Goal: Task Accomplishment & Management: Use online tool/utility

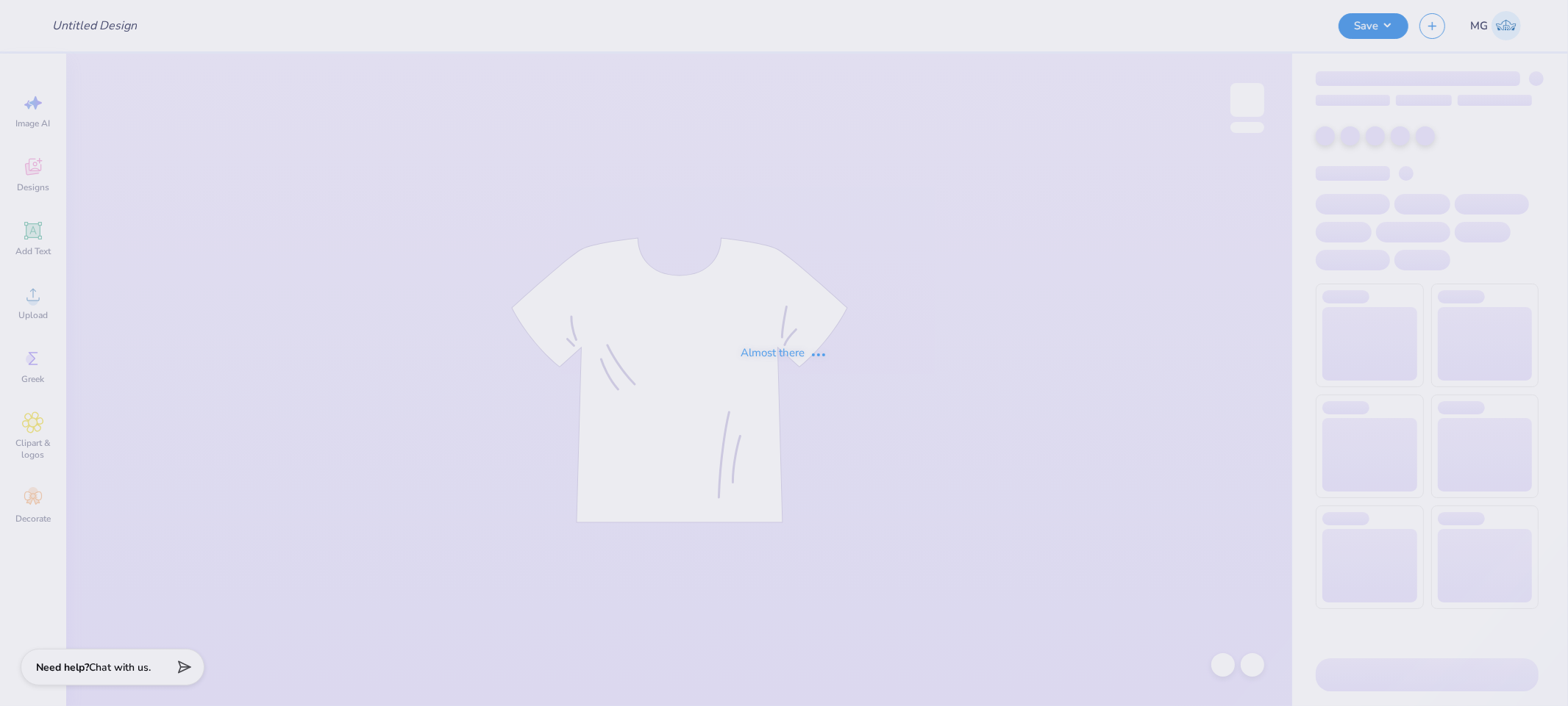
type input "PKPxADPi HOCO Tshirt ([GEOGRAPHIC_DATA])"
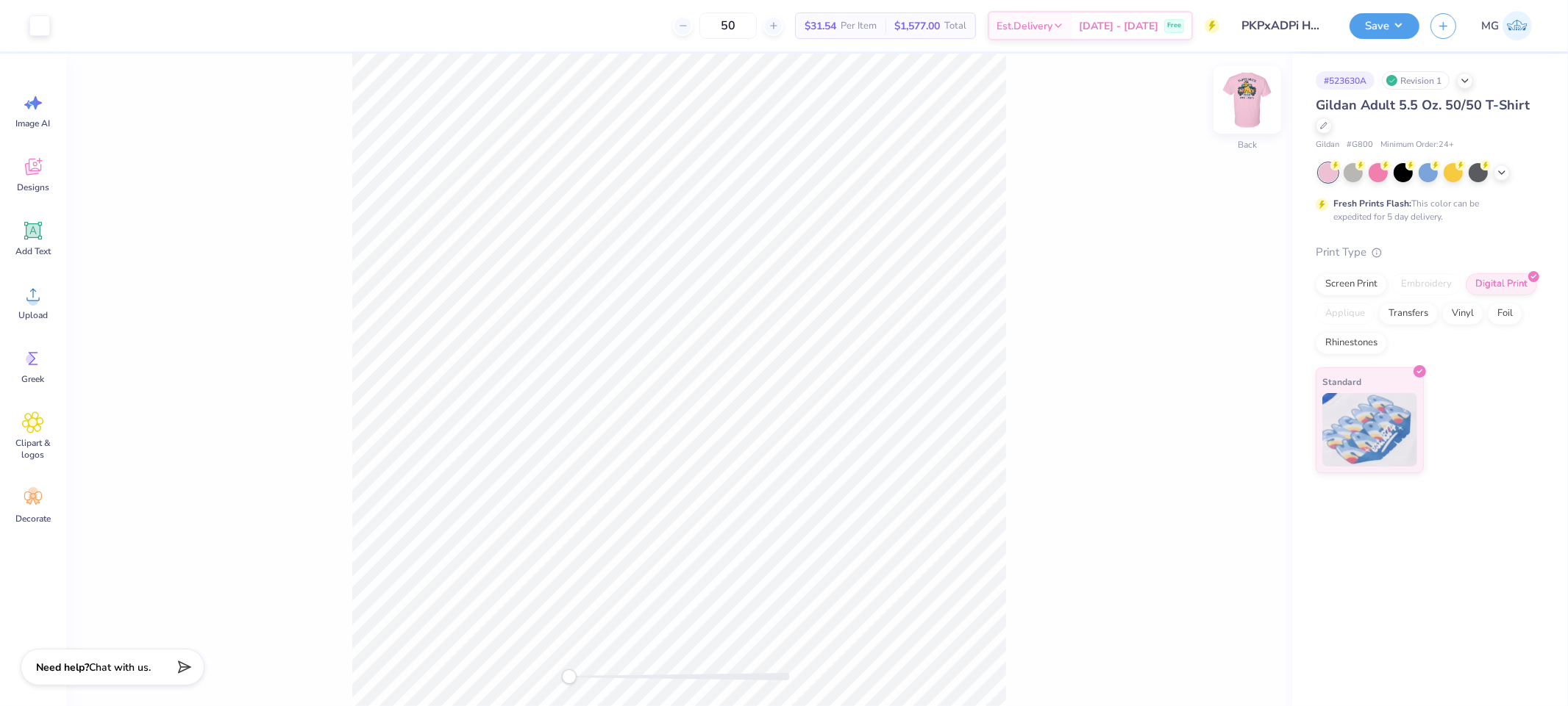
click at [1257, 91] on img at bounding box center [1247, 100] width 59 height 59
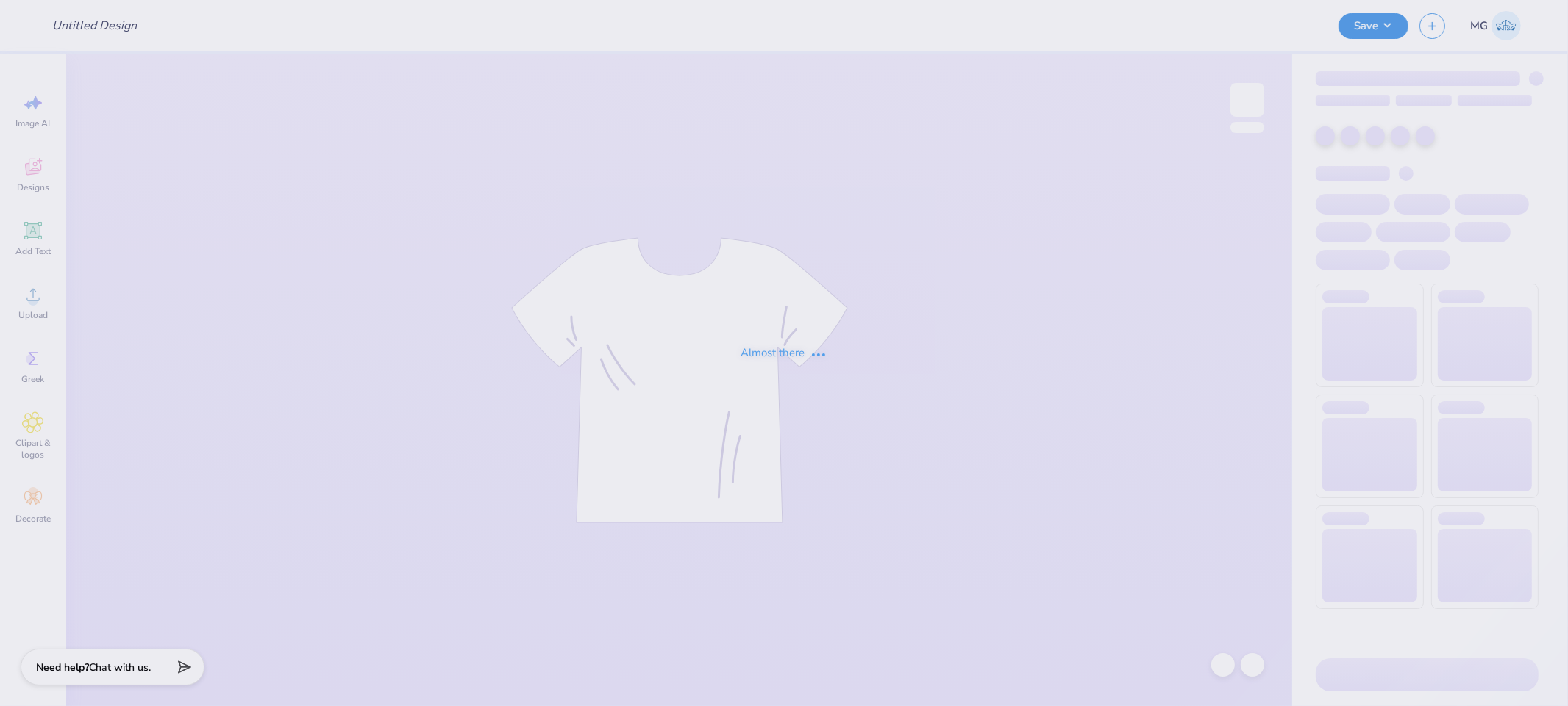
type input "PKPxADPi HOCO Tshirt ([GEOGRAPHIC_DATA])"
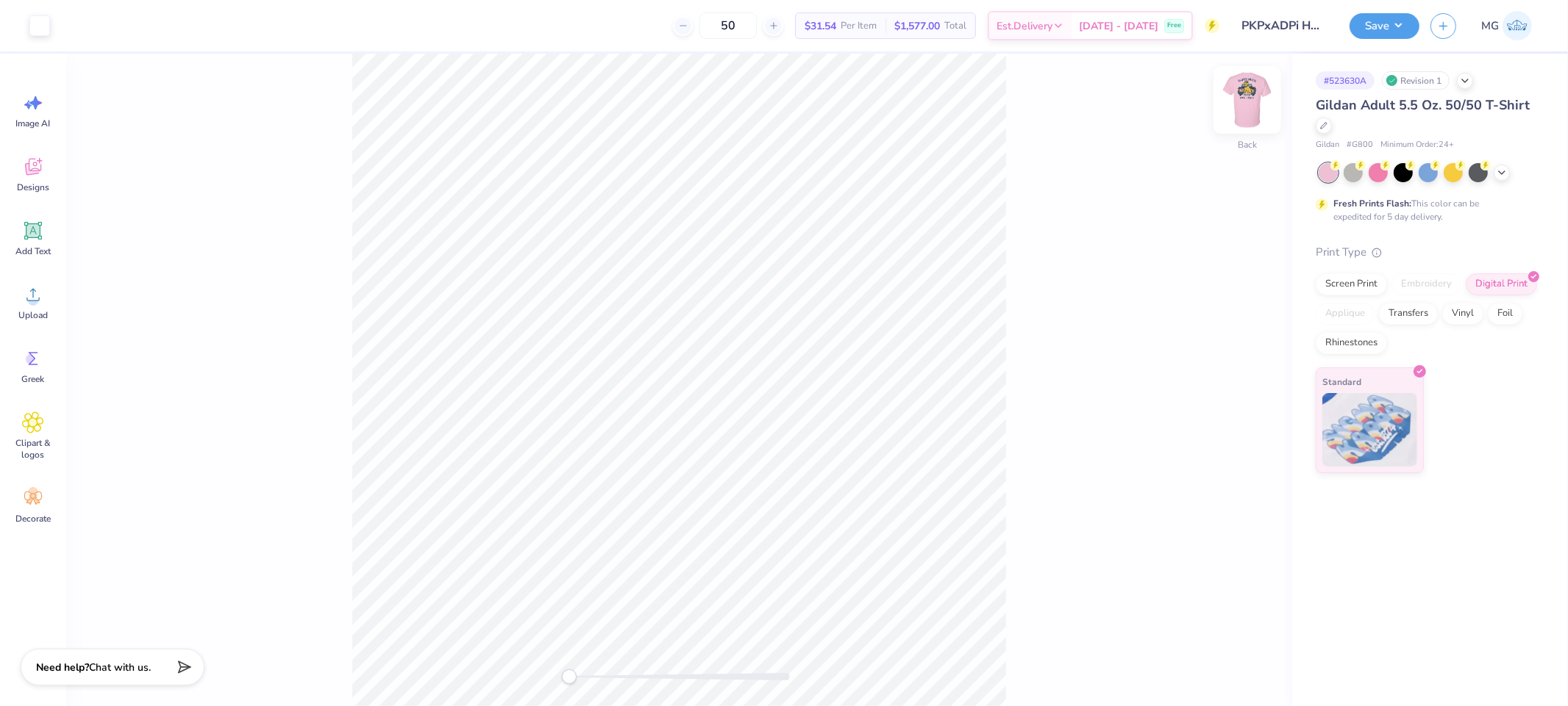
click at [1244, 95] on img at bounding box center [1247, 100] width 59 height 59
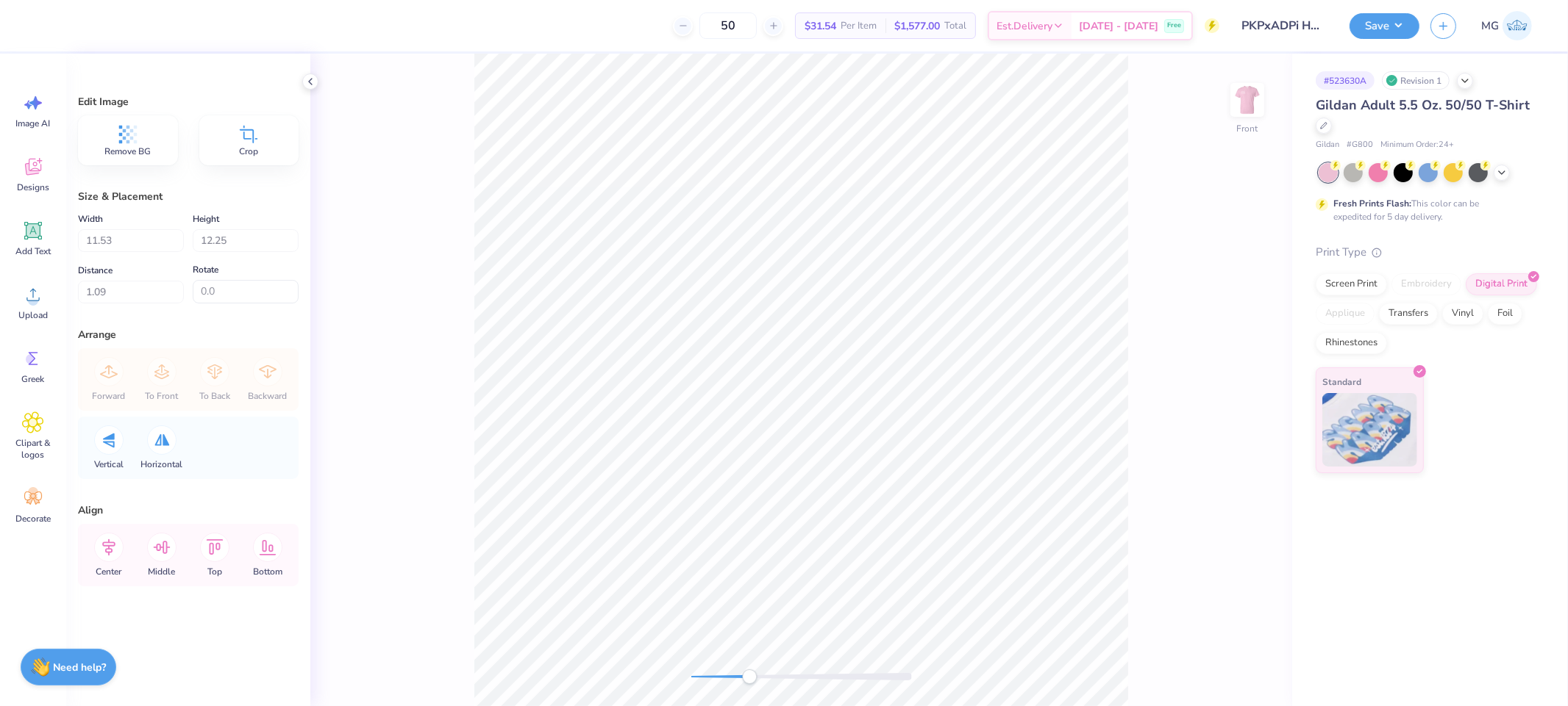
drag, startPoint x: 700, startPoint y: 676, endPoint x: 749, endPoint y: 680, distance: 49.2
click at [749, 680] on div "Accessibility label" at bounding box center [749, 676] width 15 height 15
click at [744, 675] on div "Accessibility label" at bounding box center [748, 676] width 15 height 15
click at [650, 667] on div "Front" at bounding box center [801, 379] width 982 height 653
click at [22, 292] on icon at bounding box center [33, 295] width 22 height 22
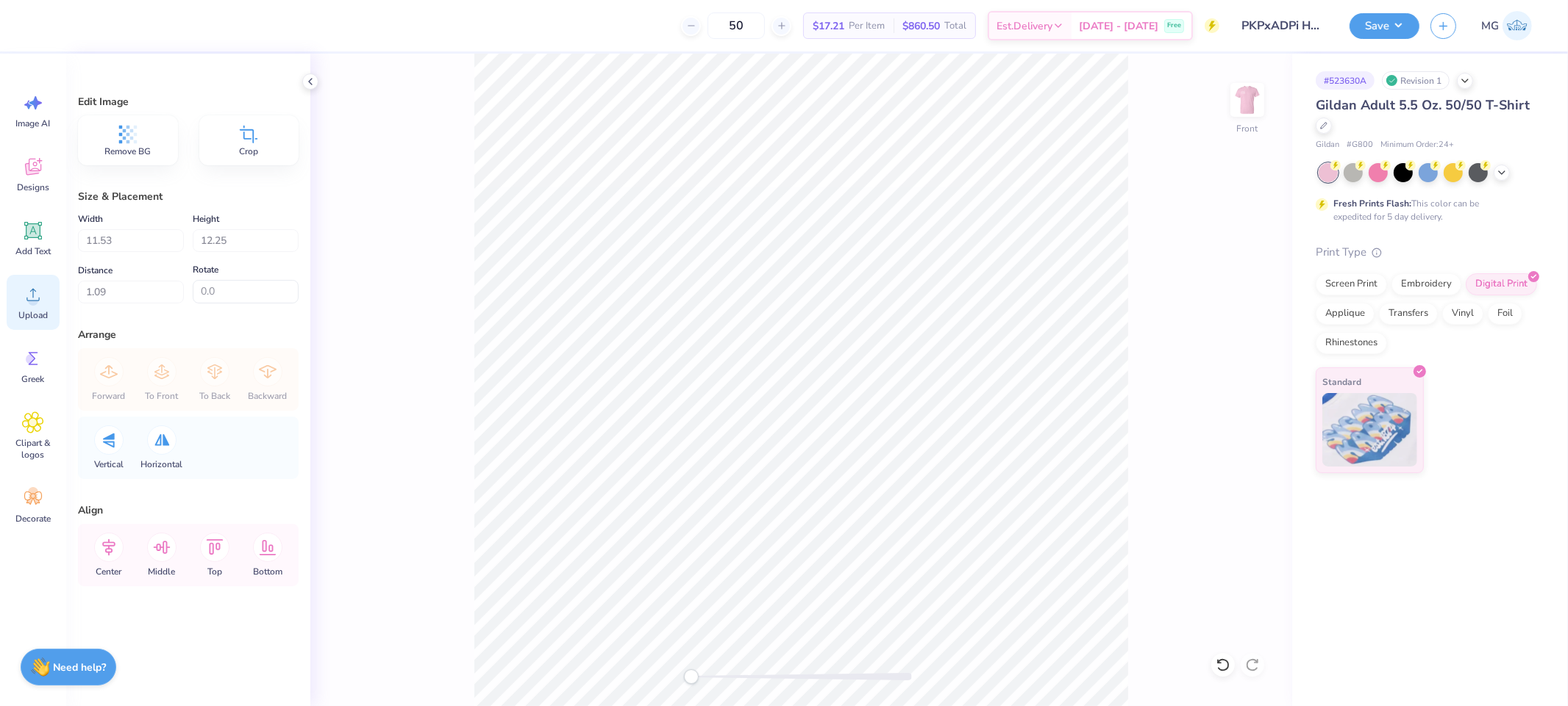
click at [28, 294] on icon at bounding box center [33, 295] width 22 height 22
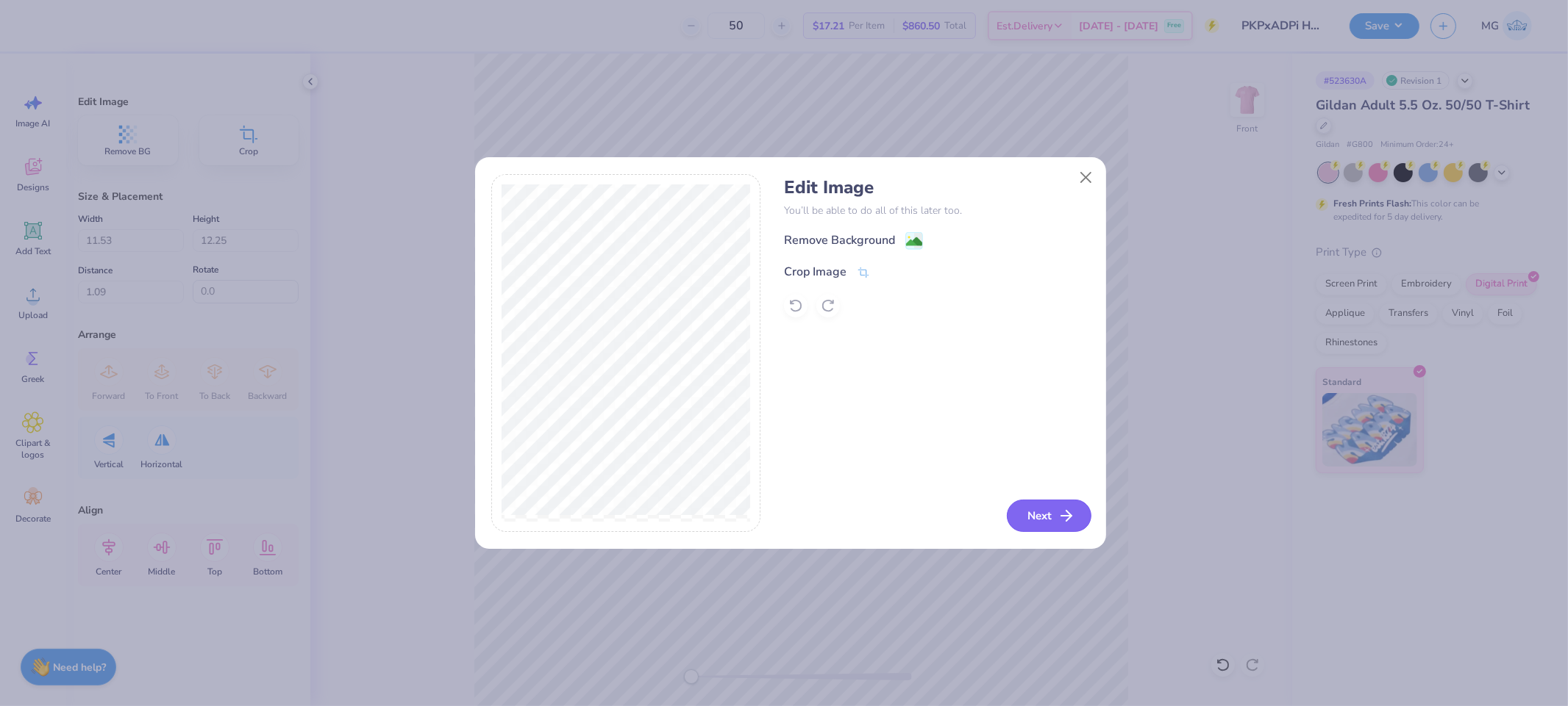
click at [1044, 518] on button "Next" at bounding box center [1049, 515] width 84 height 32
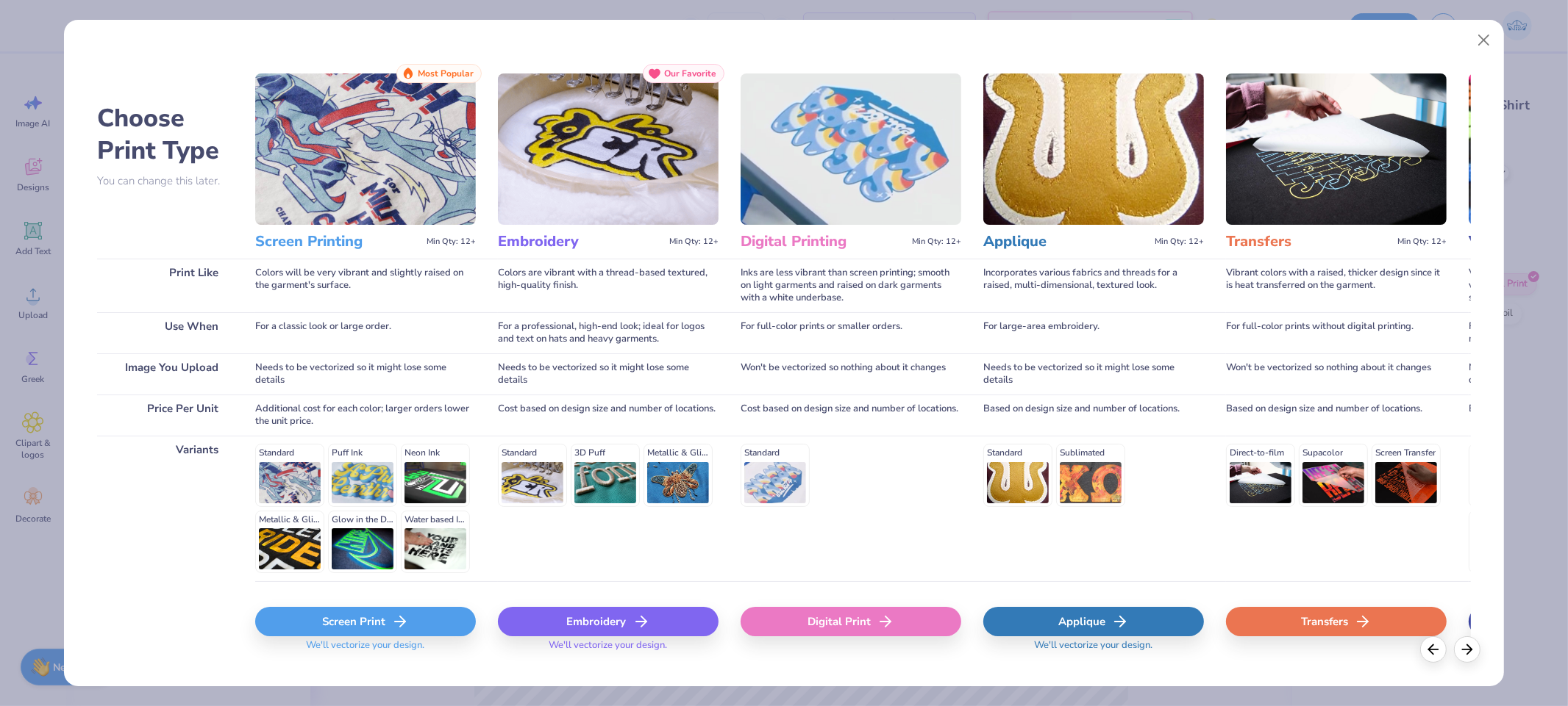
click at [849, 615] on div "Digital Print" at bounding box center [850, 622] width 220 height 29
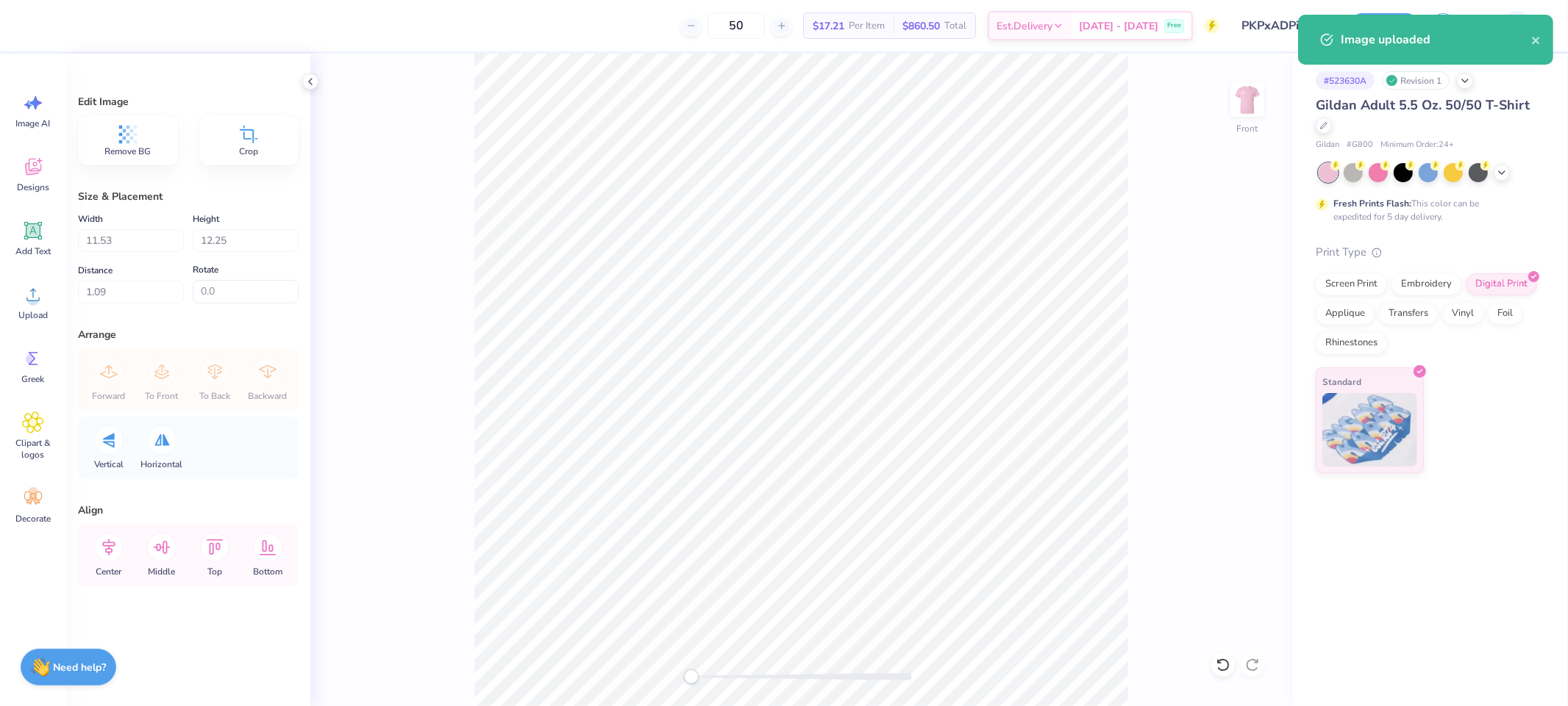
type input "15.00"
type input "16.28"
type input "5.61"
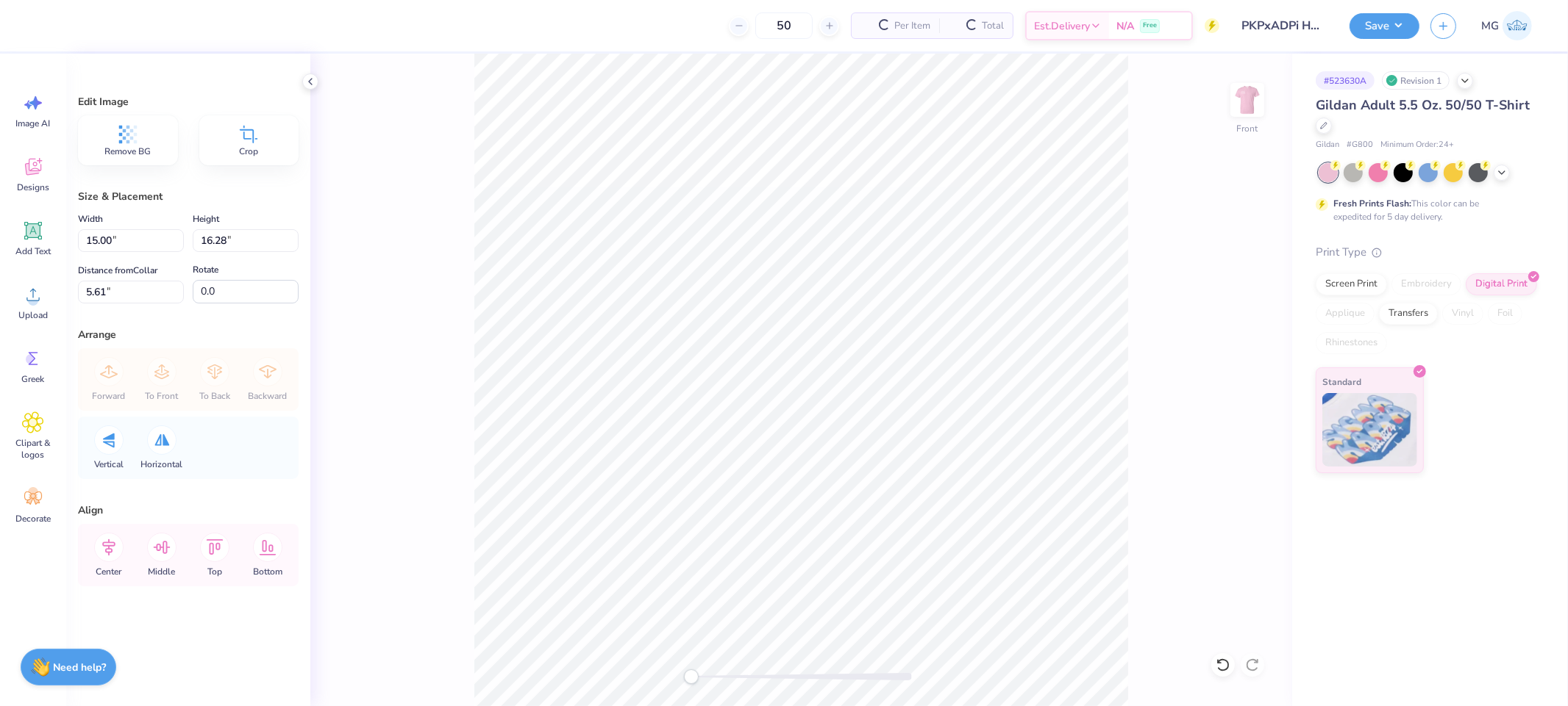
type input "12.46"
type input "13.52"
type input "5.76"
drag, startPoint x: 111, startPoint y: 238, endPoint x: 116, endPoint y: 277, distance: 39.3
click at [112, 238] on input "12.46" at bounding box center [130, 240] width 106 height 22
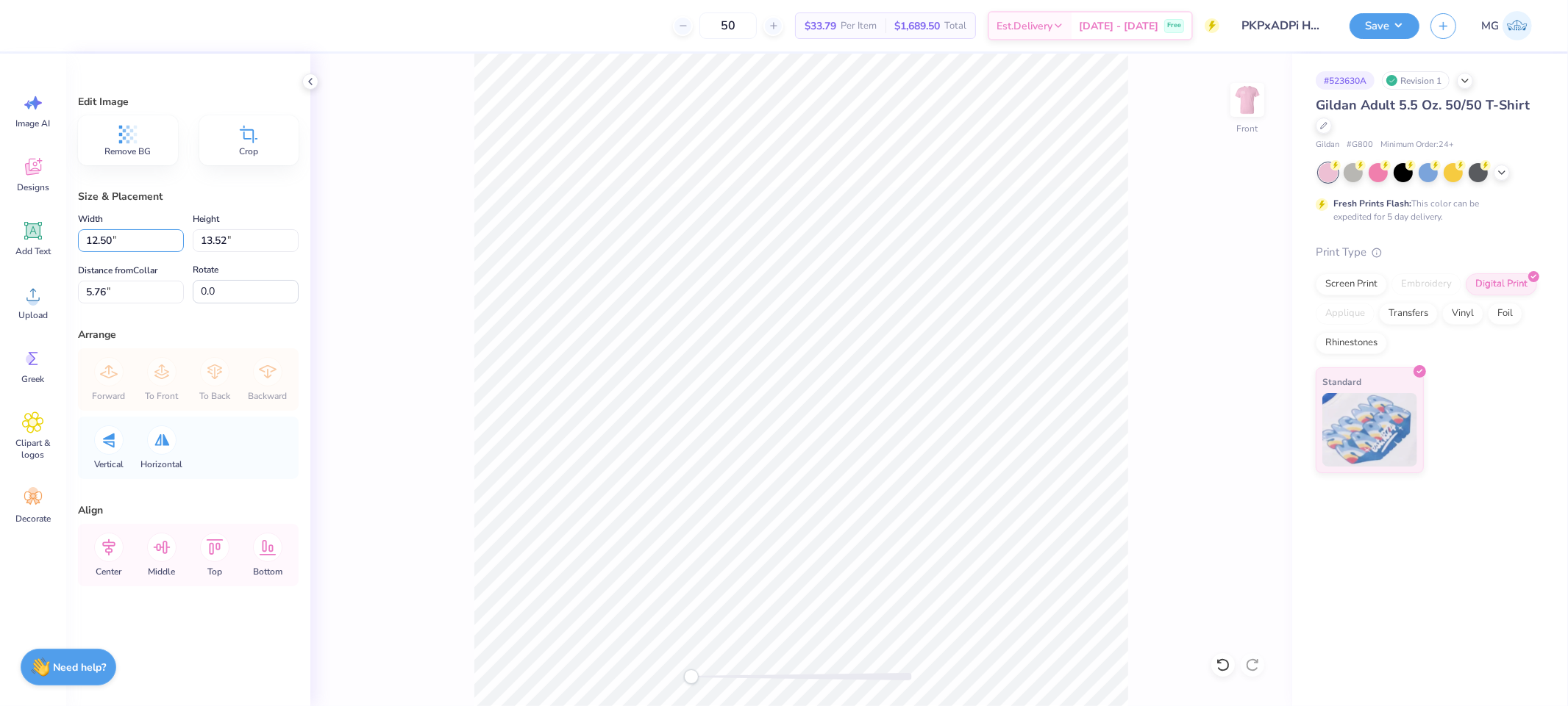
type input "12.50"
type input "13.57"
click at [108, 293] on input "2.98" at bounding box center [130, 292] width 106 height 22
type input "2"
type input "3.00"
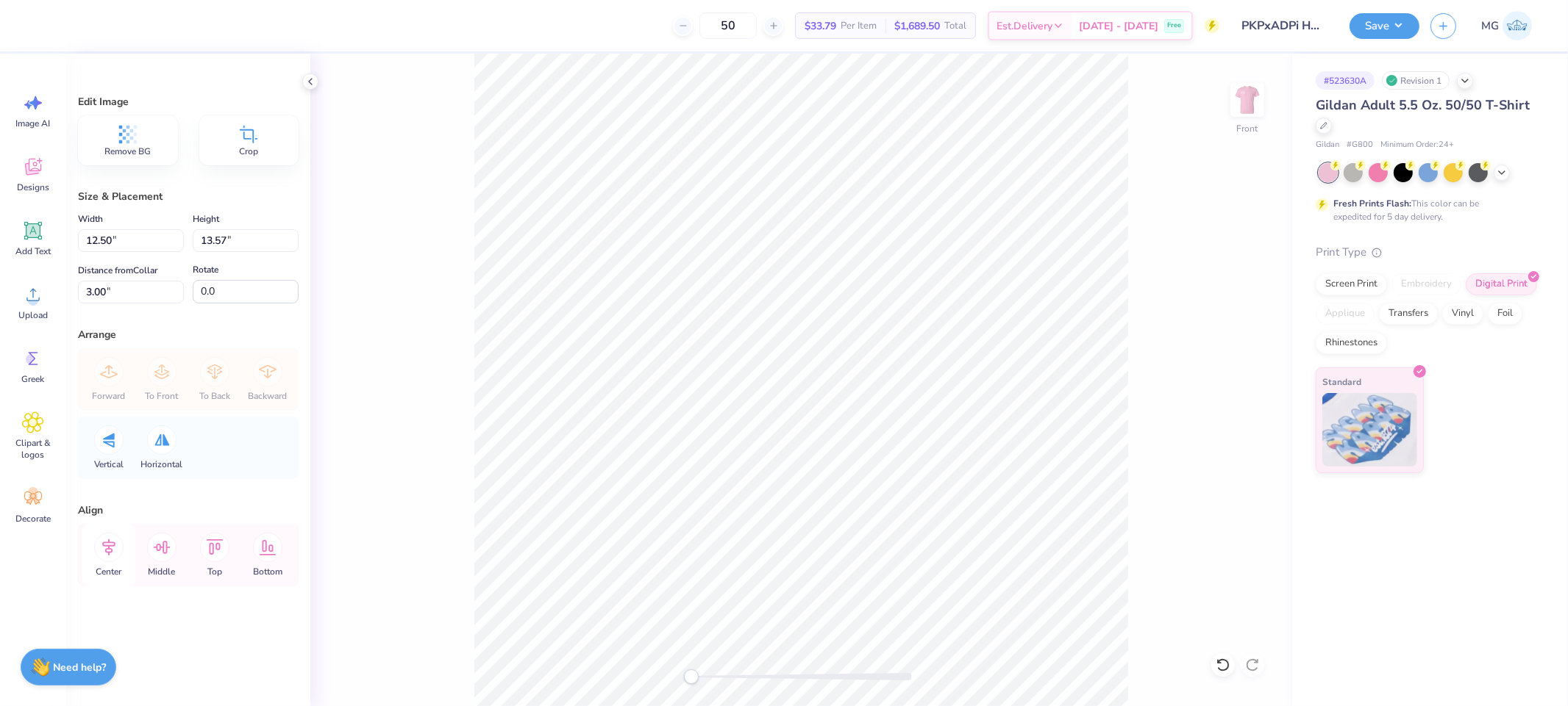
click at [118, 548] on icon at bounding box center [109, 547] width 29 height 29
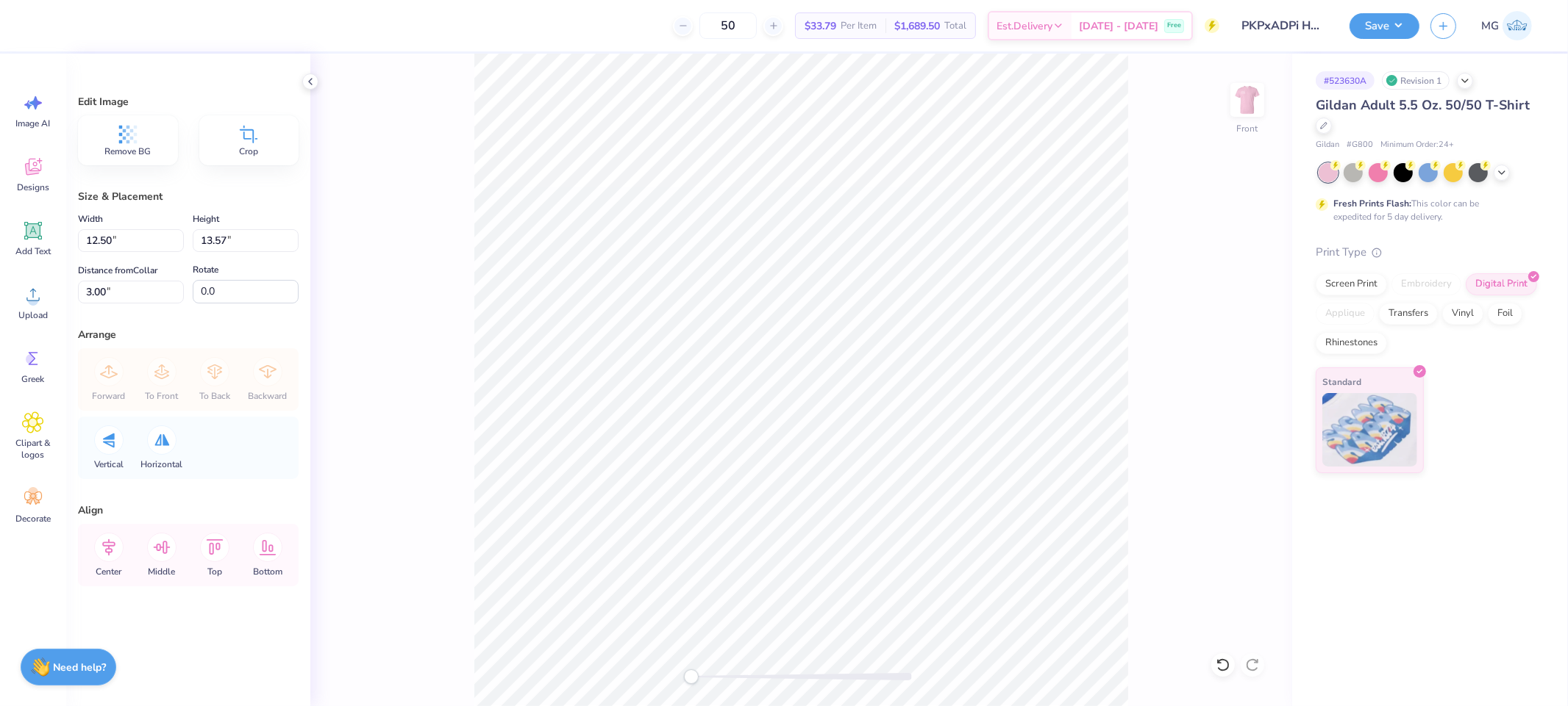
click at [448, 431] on div "Front" at bounding box center [801, 379] width 982 height 653
click at [1408, 28] on button "Save" at bounding box center [1385, 23] width 70 height 26
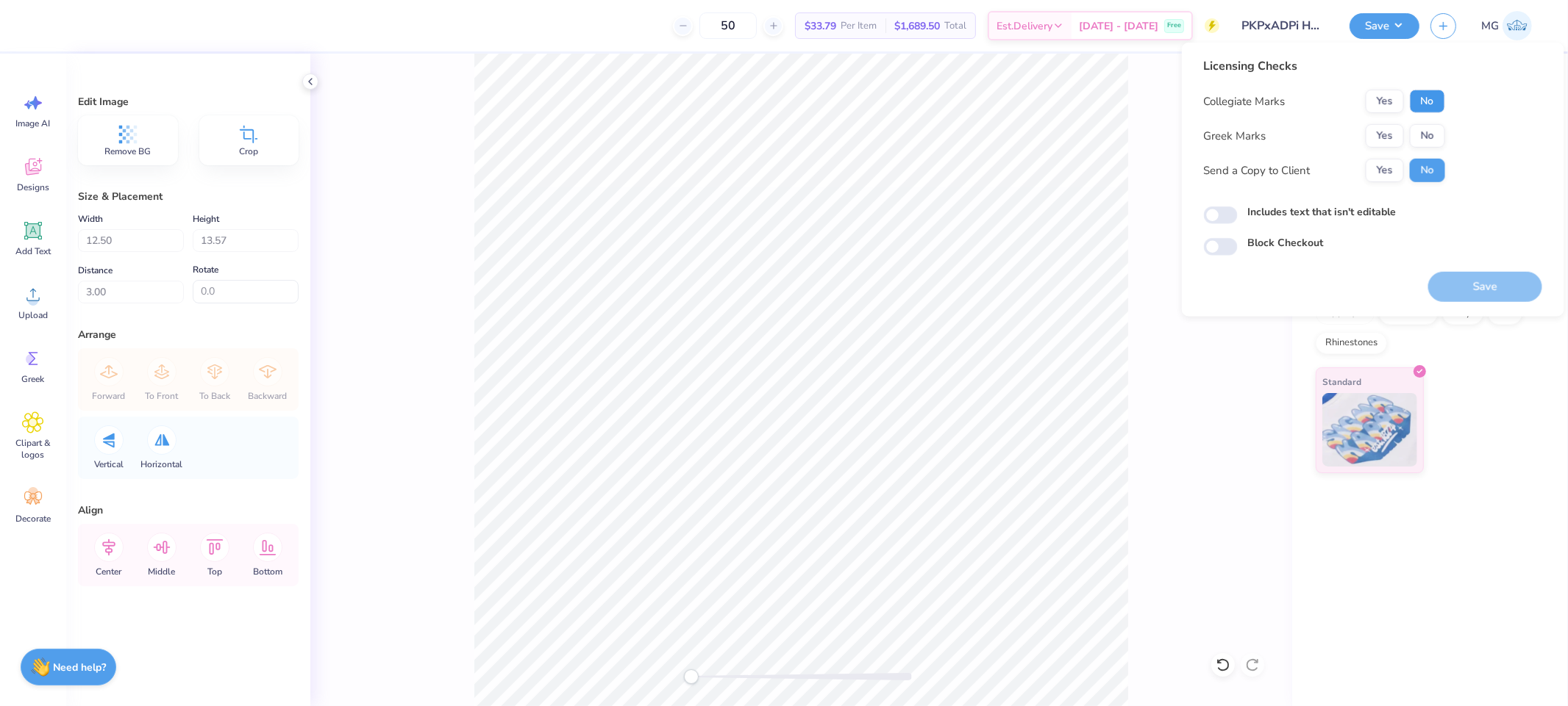
click at [1425, 92] on button "No" at bounding box center [1427, 101] width 35 height 23
click at [1391, 126] on button "Yes" at bounding box center [1384, 136] width 38 height 23
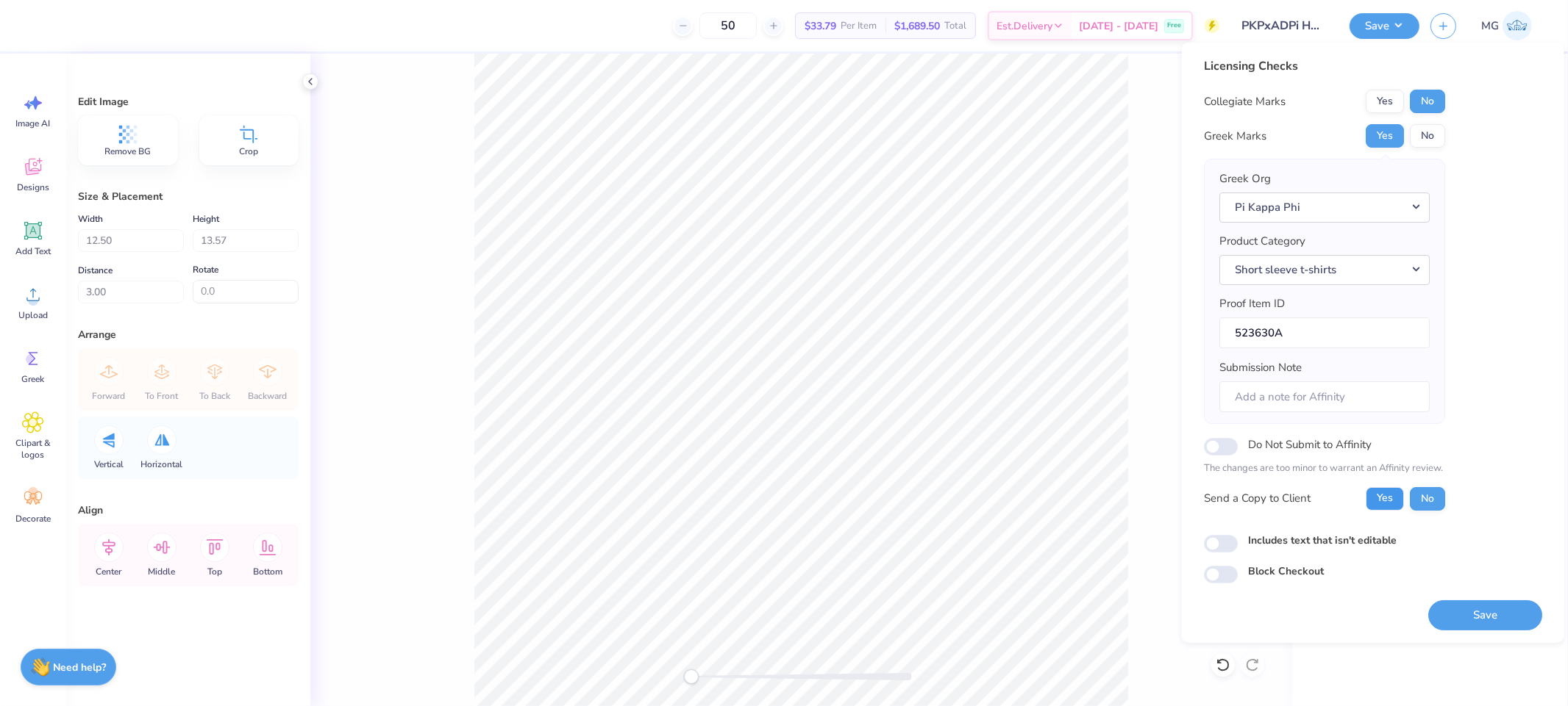
click at [1366, 499] on button "Yes" at bounding box center [1384, 498] width 38 height 23
click at [1305, 538] on label "Includes text that isn't editable" at bounding box center [1322, 540] width 148 height 16
click at [1238, 538] on input "Includes text that isn't editable" at bounding box center [1221, 544] width 34 height 17
checkbox input "true"
click at [1446, 614] on button "Save" at bounding box center [1485, 614] width 114 height 30
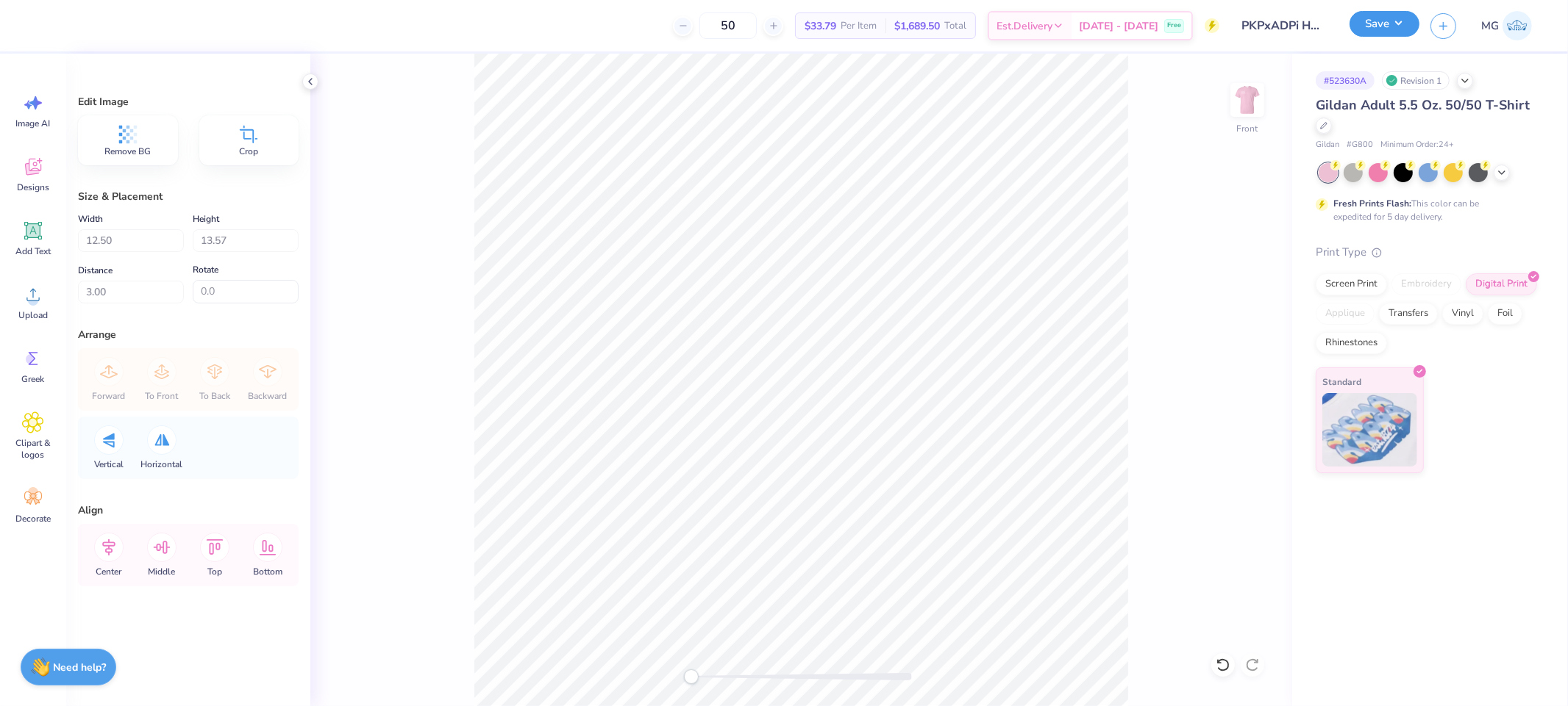
click at [1402, 20] on button "Save" at bounding box center [1385, 23] width 70 height 26
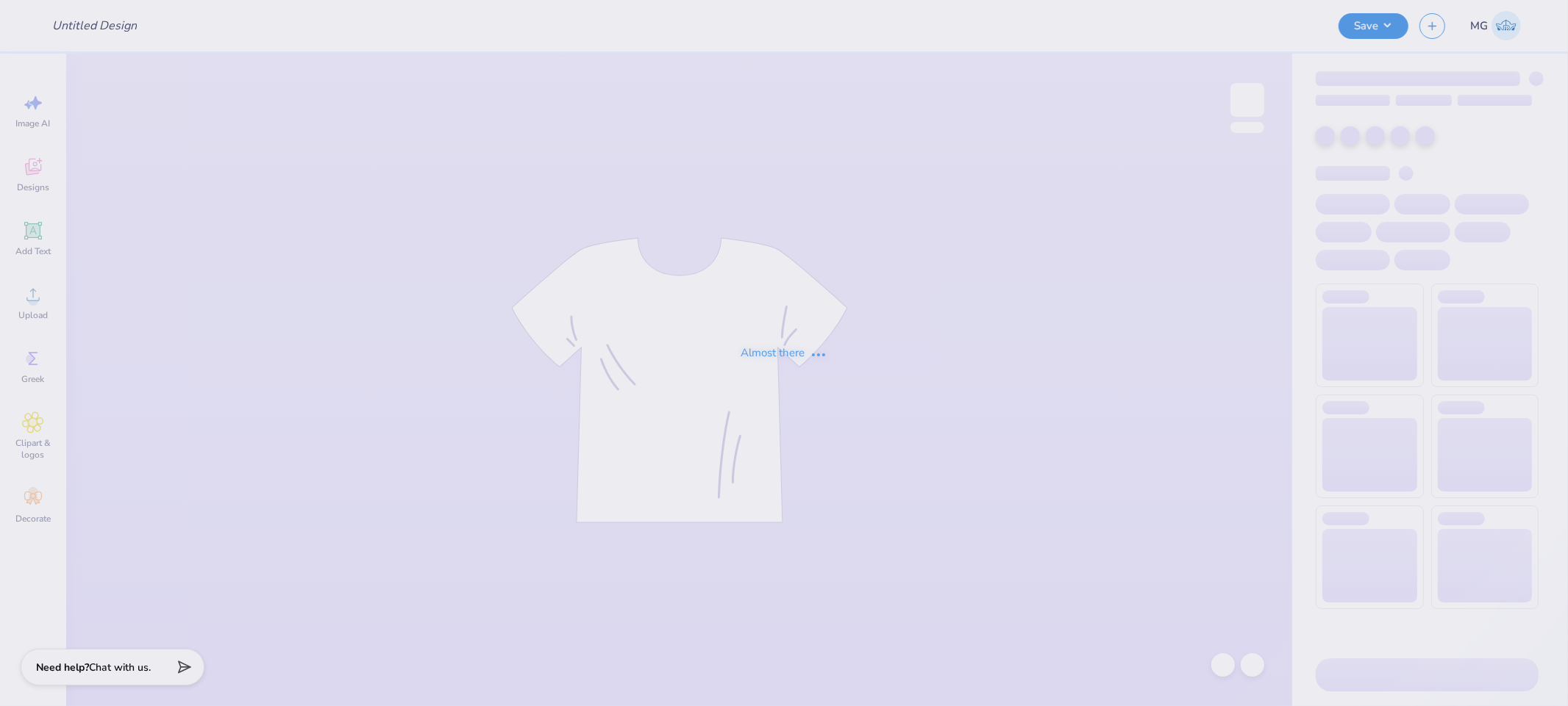
type input "fall 2025 (3)"
type input "fall 2025 (1)"
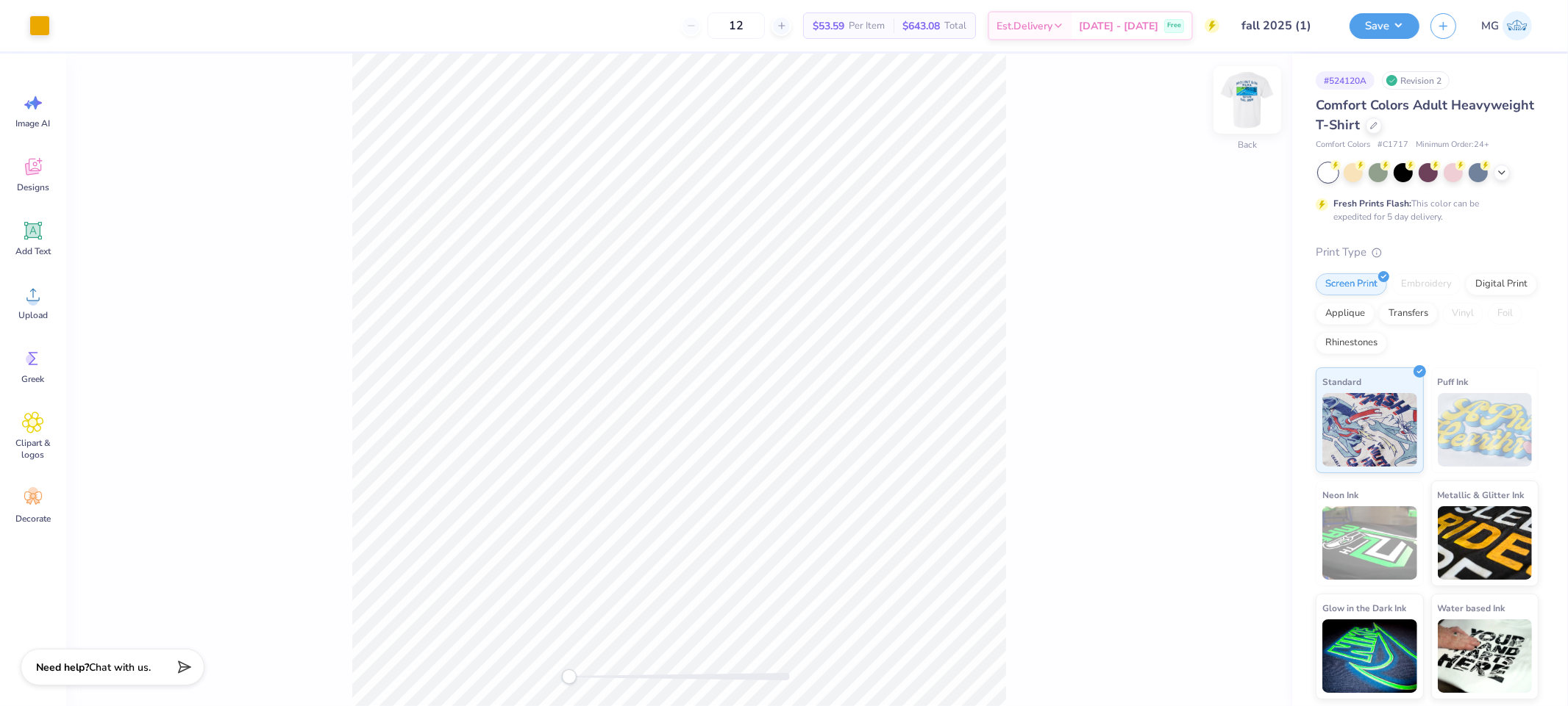
click at [1233, 86] on img at bounding box center [1247, 100] width 59 height 59
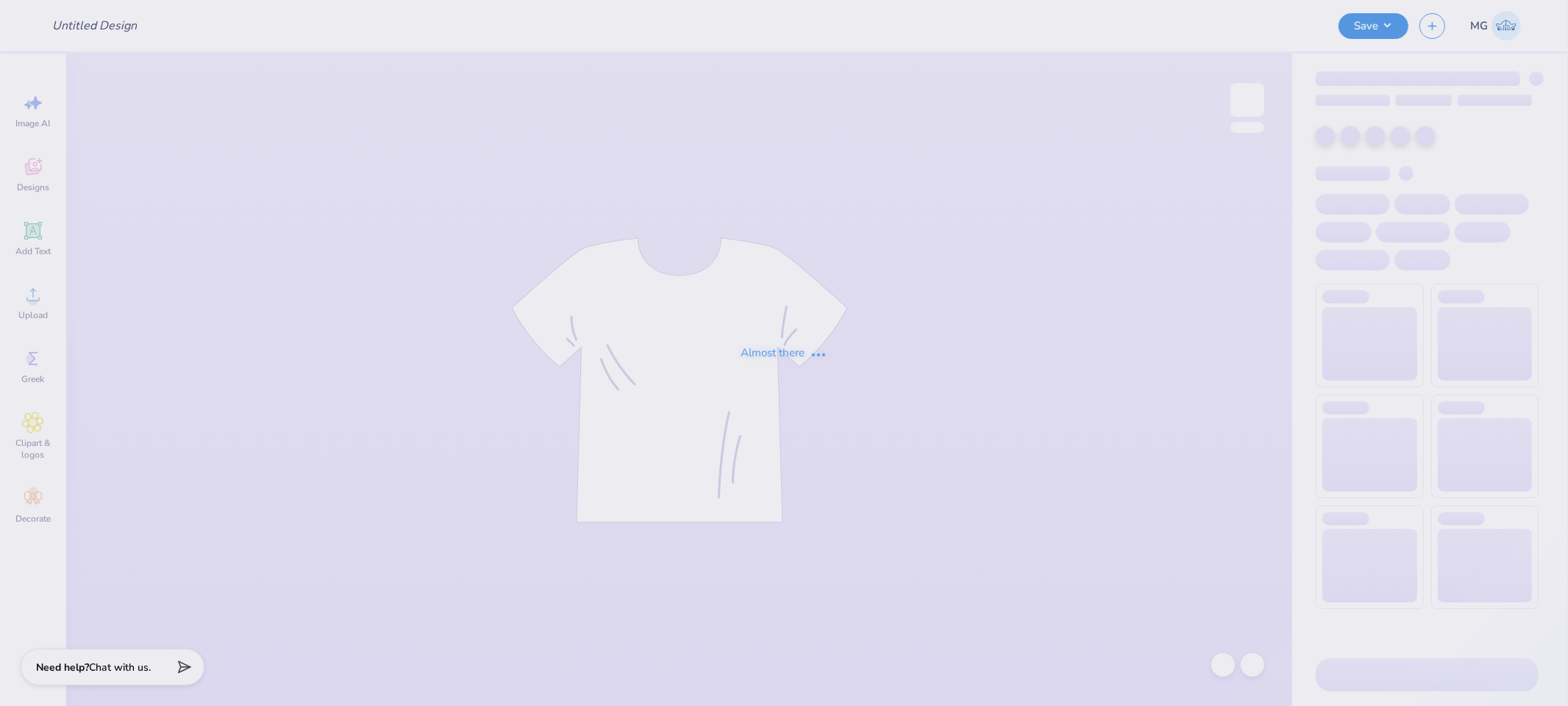
type input "sigma chi vintage"
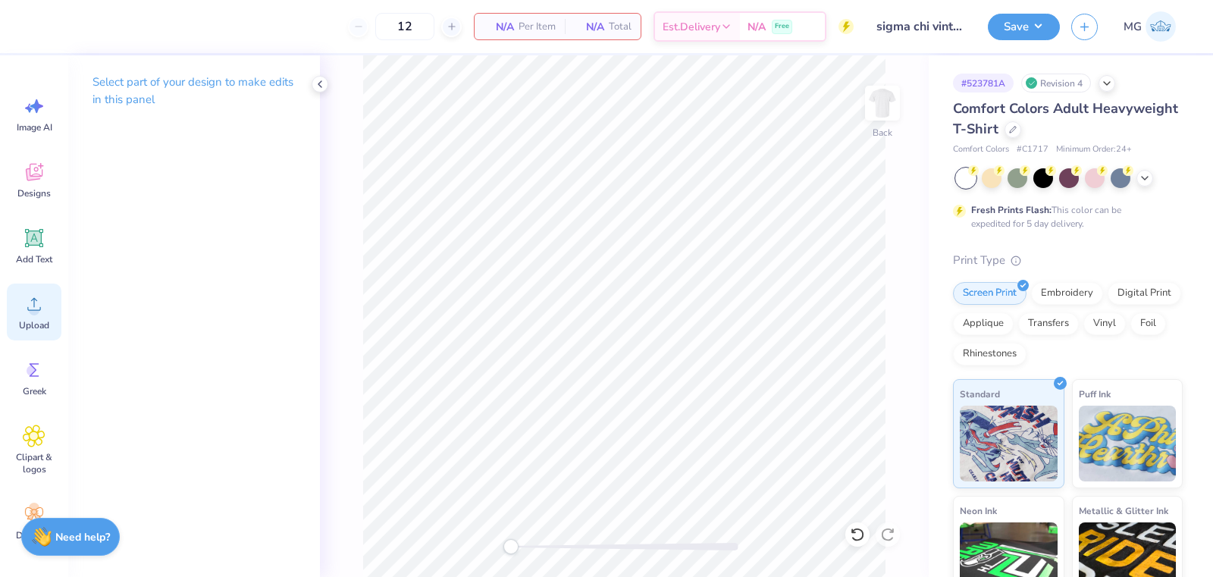
click at [34, 331] on div "Upload" at bounding box center [34, 311] width 55 height 57
click at [30, 312] on circle at bounding box center [34, 310] width 11 height 11
click at [27, 312] on icon at bounding box center [34, 304] width 23 height 23
click at [45, 315] on div "Upload" at bounding box center [34, 311] width 55 height 57
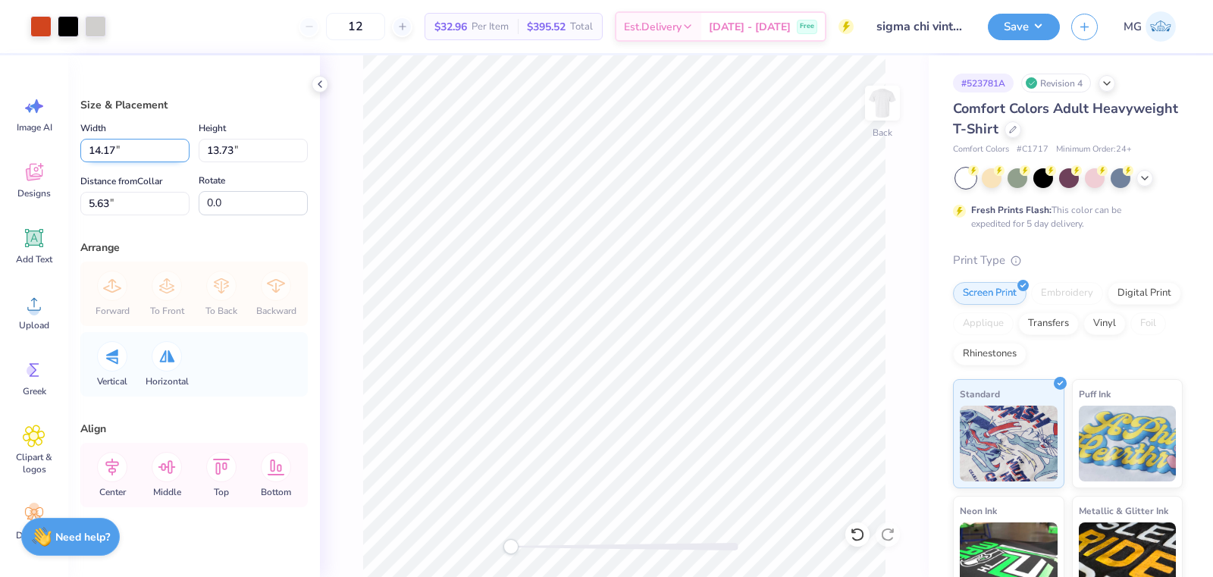
click at [114, 151] on input "14.17" at bounding box center [134, 150] width 109 height 23
type input "12.00"
type input "11.63"
type input "3.34"
click at [109, 202] on input "3.34" at bounding box center [134, 203] width 109 height 23
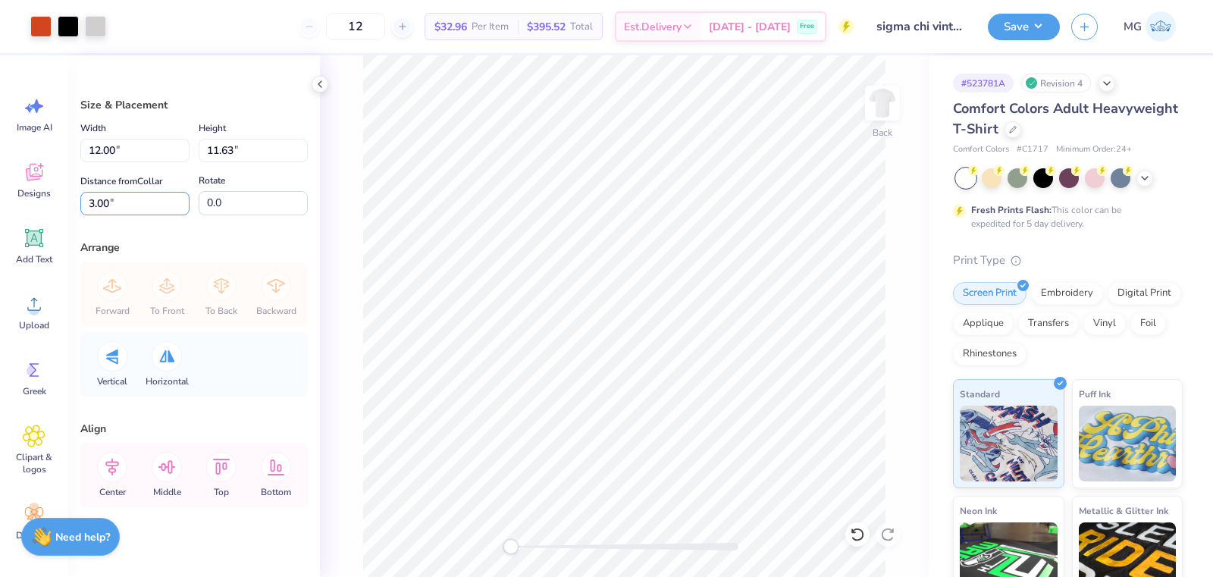
type input "3.00"
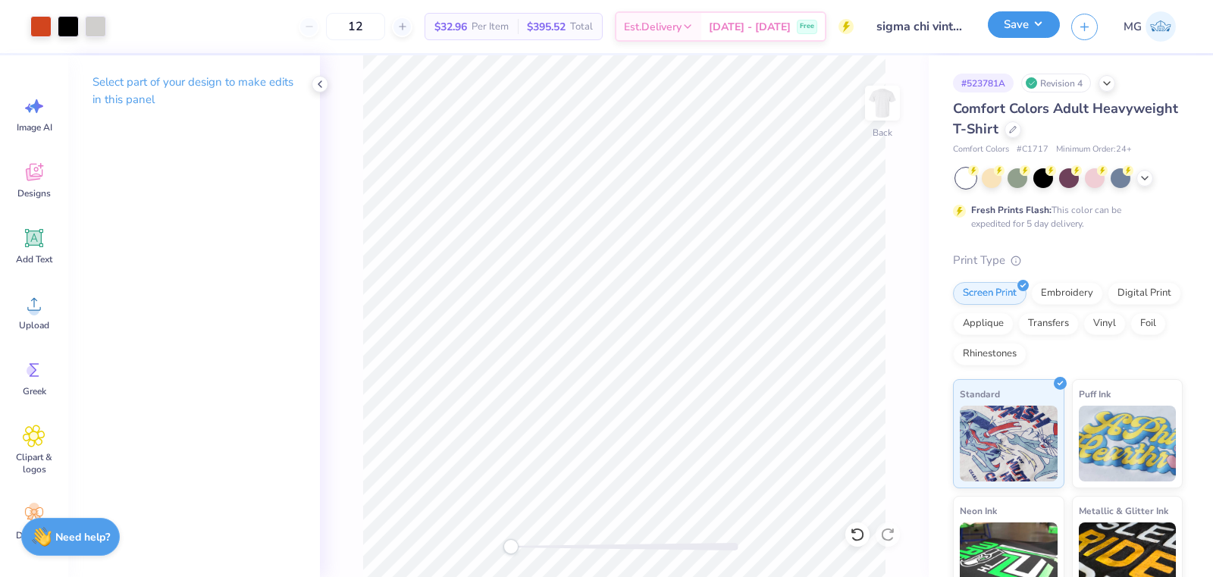
click at [1041, 25] on button "Save" at bounding box center [1024, 24] width 72 height 27
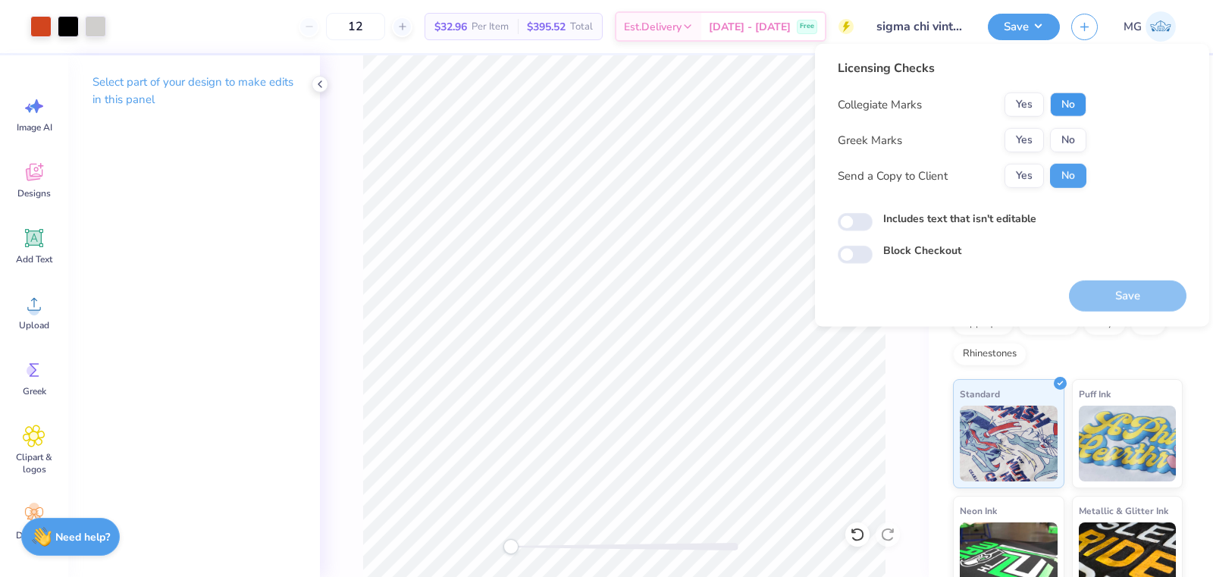
click at [1063, 112] on button "No" at bounding box center [1068, 104] width 36 height 24
click at [1032, 152] on div "Collegiate Marks Yes No Greek Marks Yes No Send a Copy to Client Yes No" at bounding box center [961, 139] width 249 height 95
click at [1031, 149] on button "Yes" at bounding box center [1023, 140] width 39 height 24
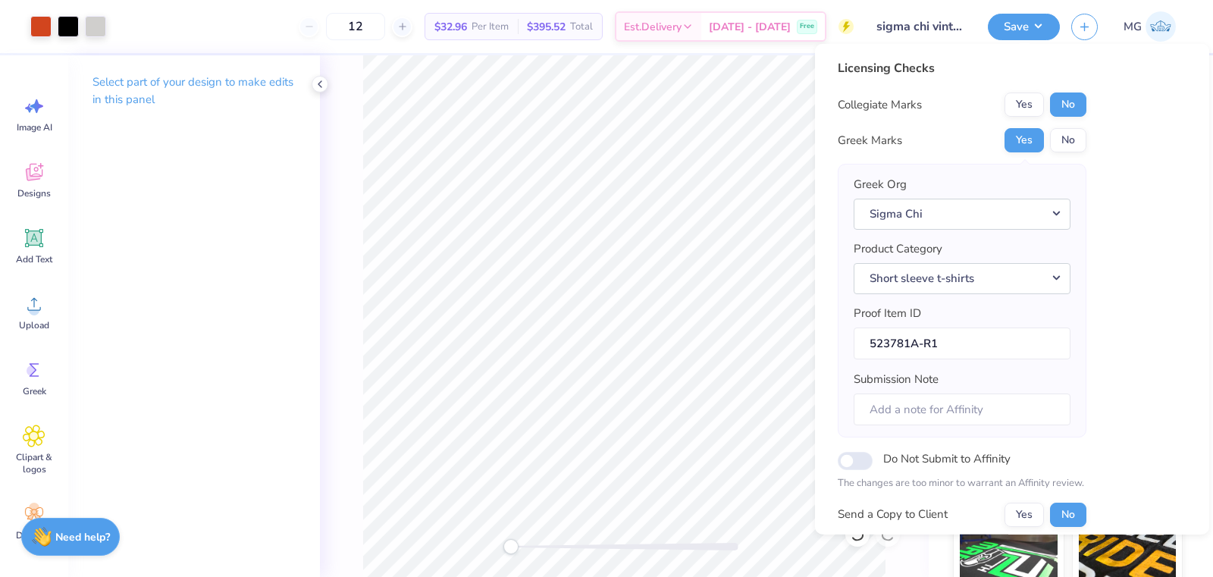
scroll to position [126, 0]
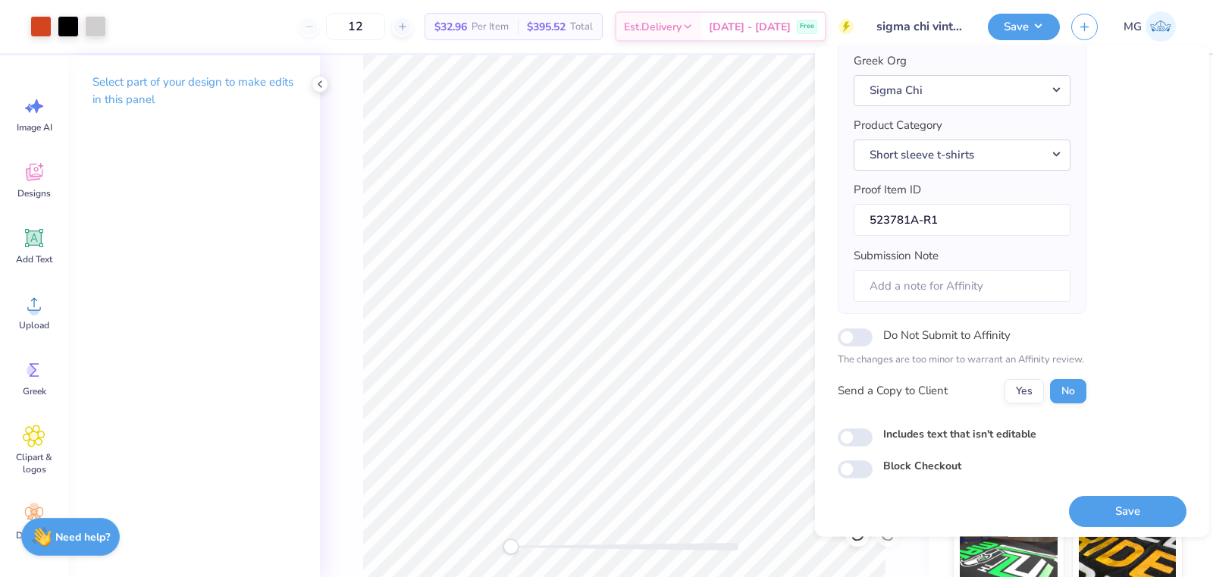
click at [968, 434] on label "Includes text that isn't editable" at bounding box center [959, 433] width 153 height 16
click at [872, 434] on input "Includes text that isn't editable" at bounding box center [854, 436] width 35 height 18
checkbox input "true"
click at [1082, 505] on button "Save" at bounding box center [1127, 510] width 117 height 31
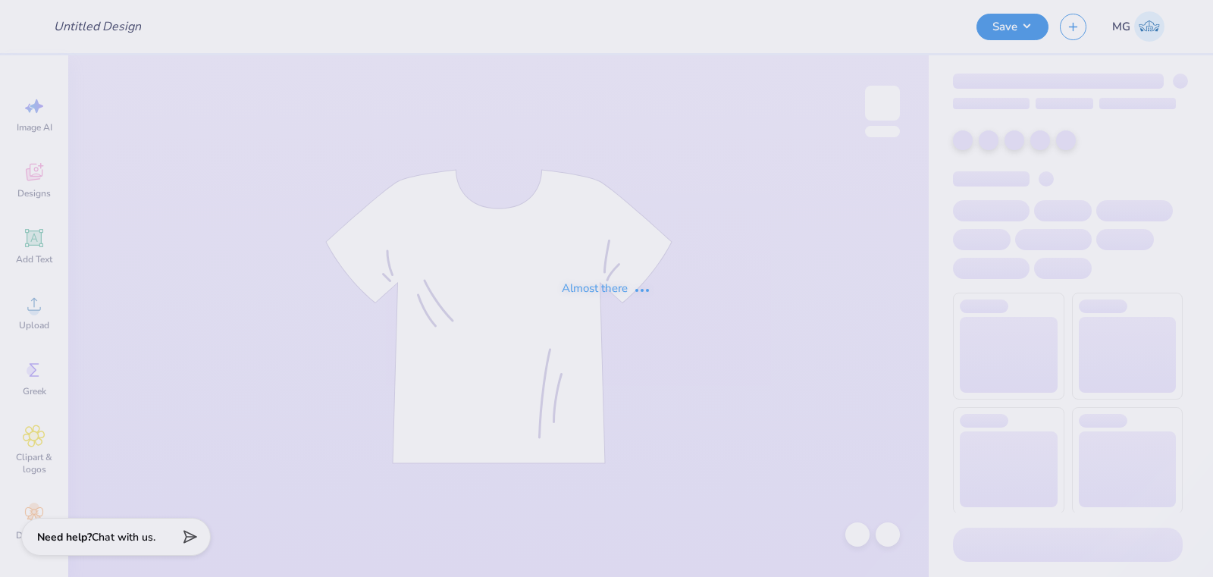
type input "AAA tees!"
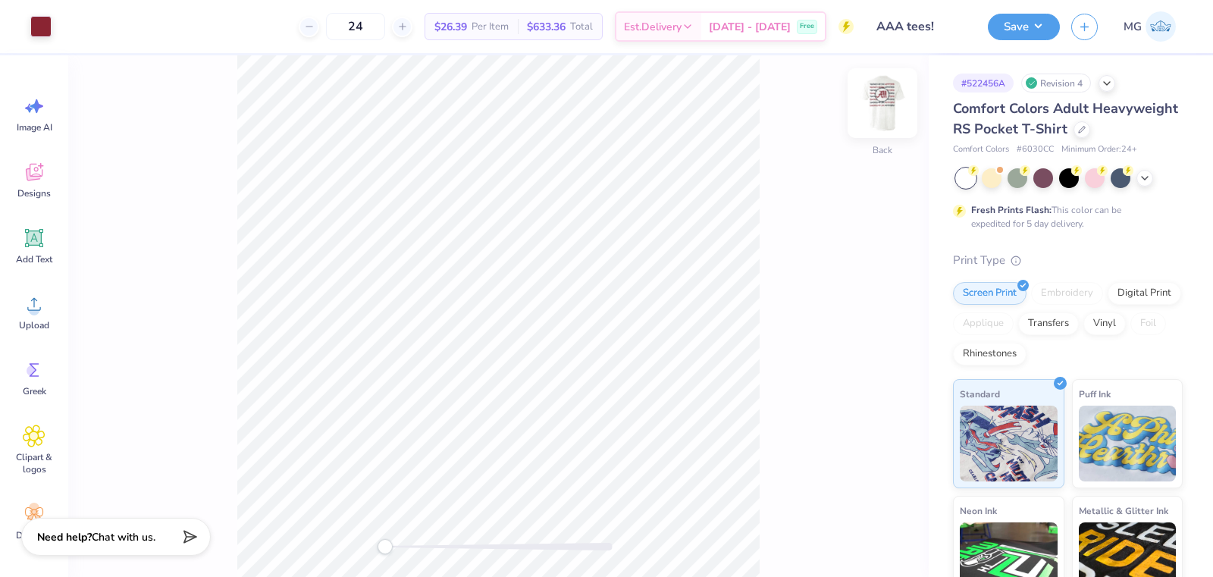
click at [881, 118] on img at bounding box center [882, 103] width 61 height 61
drag, startPoint x: 391, startPoint y: 547, endPoint x: 443, endPoint y: 546, distance: 52.3
click at [443, 546] on div "Accessibility label" at bounding box center [443, 546] width 15 height 15
click at [373, 541] on div "Front" at bounding box center [498, 315] width 860 height 521
click at [887, 111] on img at bounding box center [882, 103] width 61 height 61
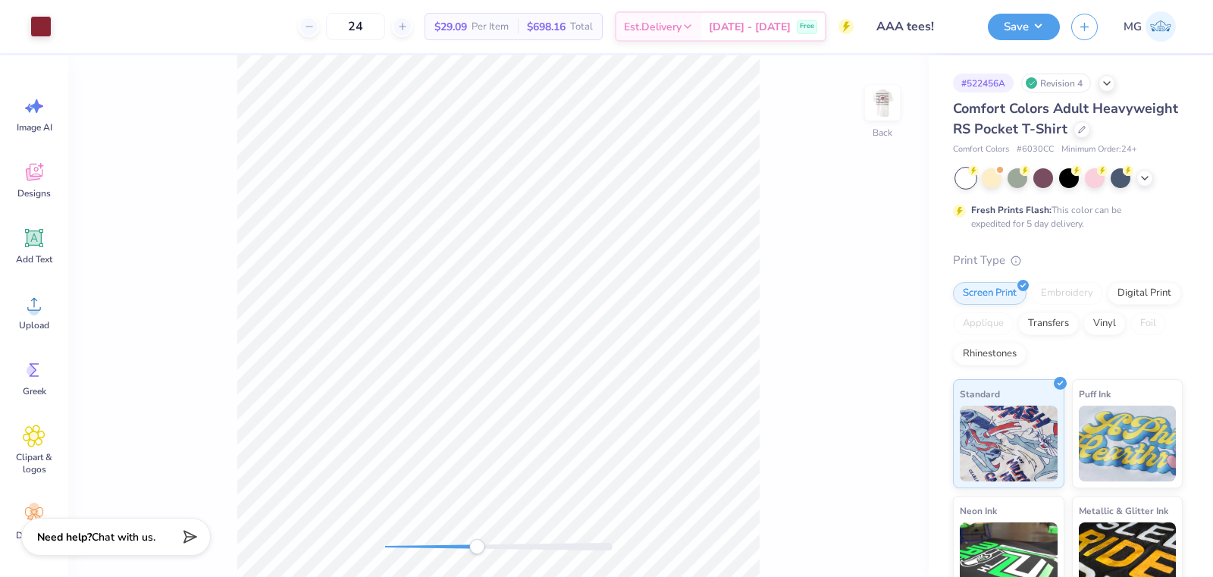
click at [477, 556] on div "Back" at bounding box center [498, 315] width 860 height 521
drag, startPoint x: 477, startPoint y: 542, endPoint x: 490, endPoint y: 543, distance: 12.9
click at [490, 543] on div "Accessibility label" at bounding box center [490, 546] width 15 height 15
drag, startPoint x: 482, startPoint y: 545, endPoint x: 427, endPoint y: 540, distance: 55.5
click at [425, 546] on div at bounding box center [498, 547] width 227 height 8
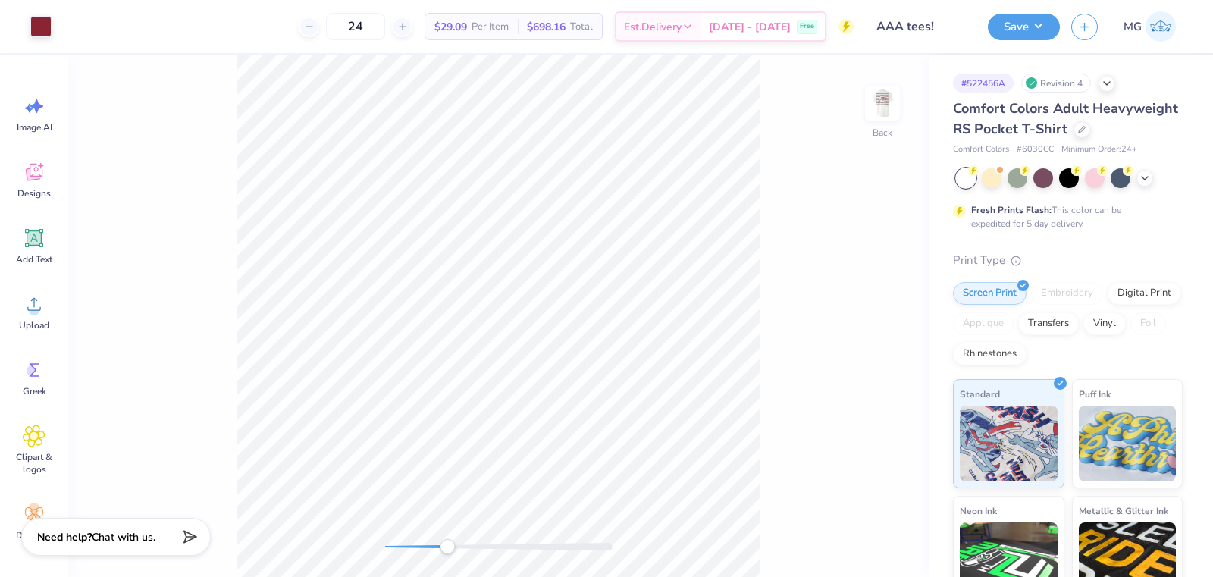
drag, startPoint x: 430, startPoint y: 542, endPoint x: 447, endPoint y: 546, distance: 17.3
click at [447, 546] on div "Accessibility label" at bounding box center [447, 546] width 15 height 15
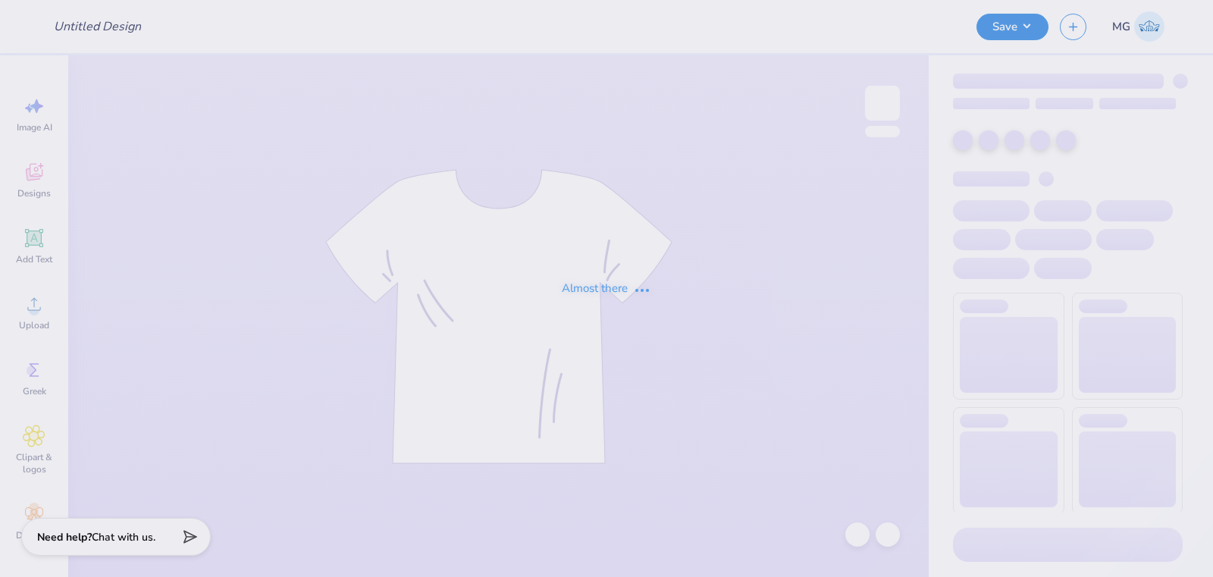
type input "CALL ME"
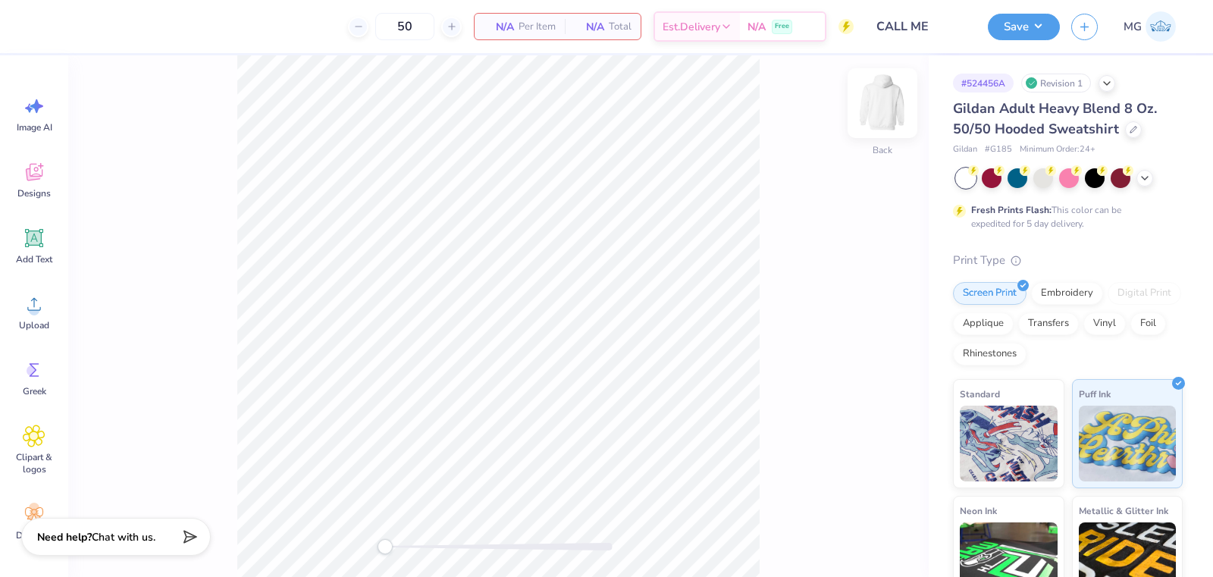
click at [885, 99] on img at bounding box center [882, 103] width 61 height 61
click at [33, 313] on circle at bounding box center [34, 310] width 11 height 11
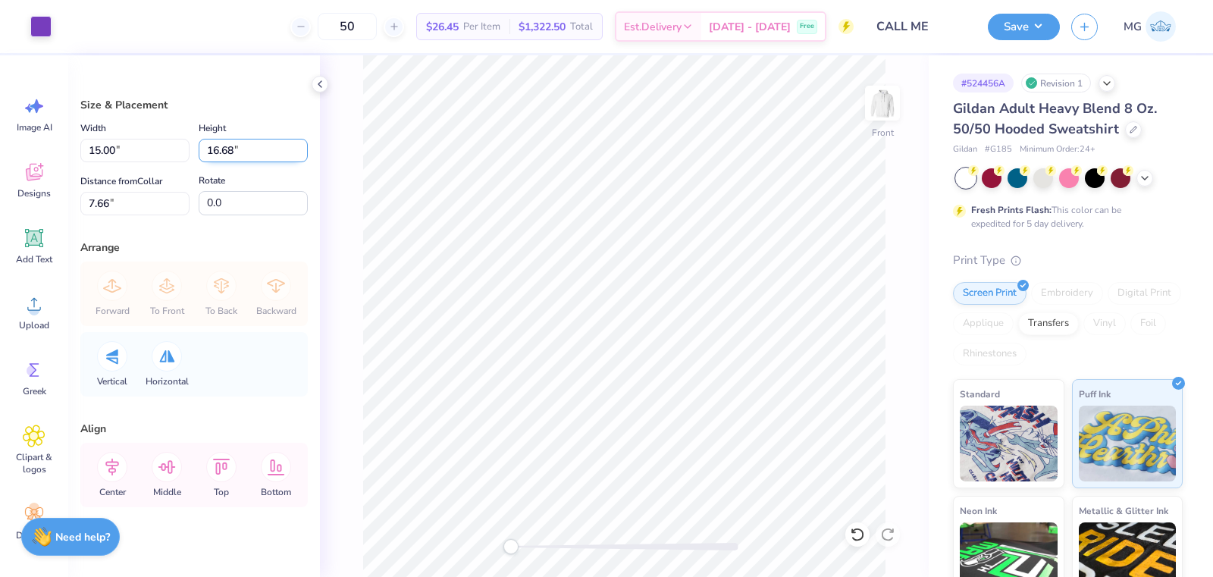
click at [214, 151] on input "16.68" at bounding box center [253, 150] width 109 height 23
type input "14"
type input "12.59"
type input "14.00"
type input "7.34"
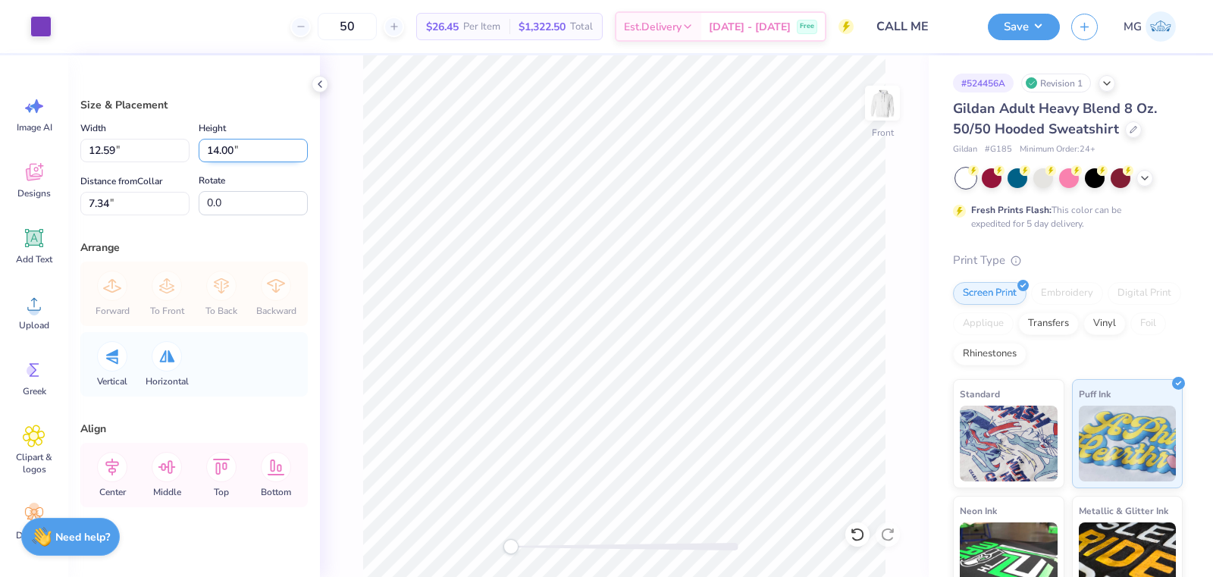
click at [211, 149] on input "14.00" at bounding box center [253, 150] width 109 height 23
type input "13.00"
type input "11.69"
type input "7.84"
click at [110, 205] on input "7.84" at bounding box center [134, 203] width 109 height 23
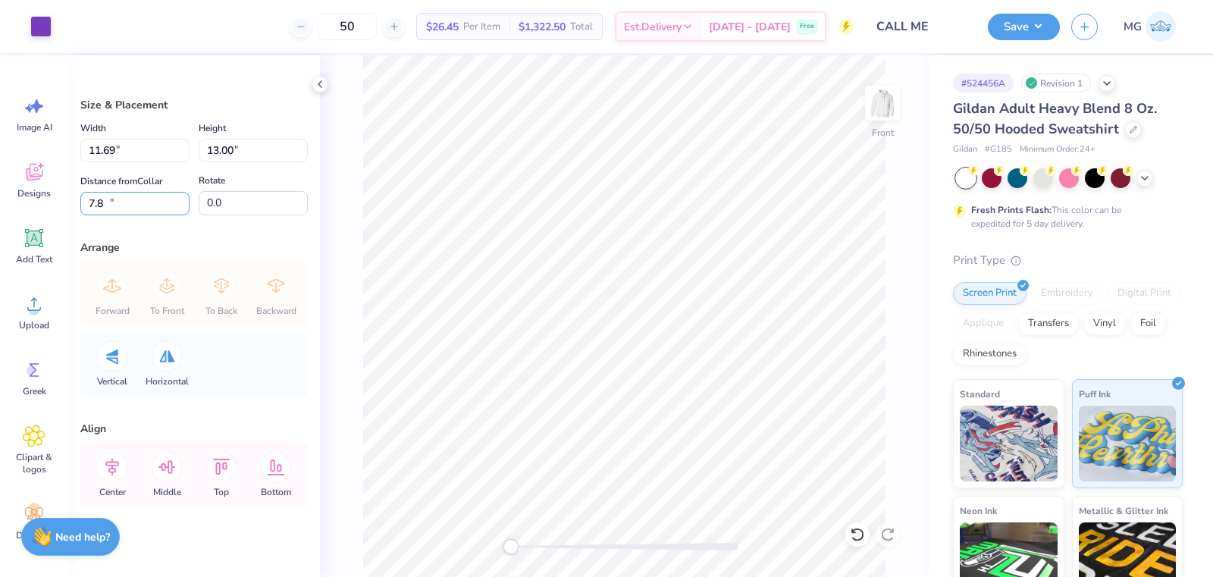
type input "7"
type input "6.00"
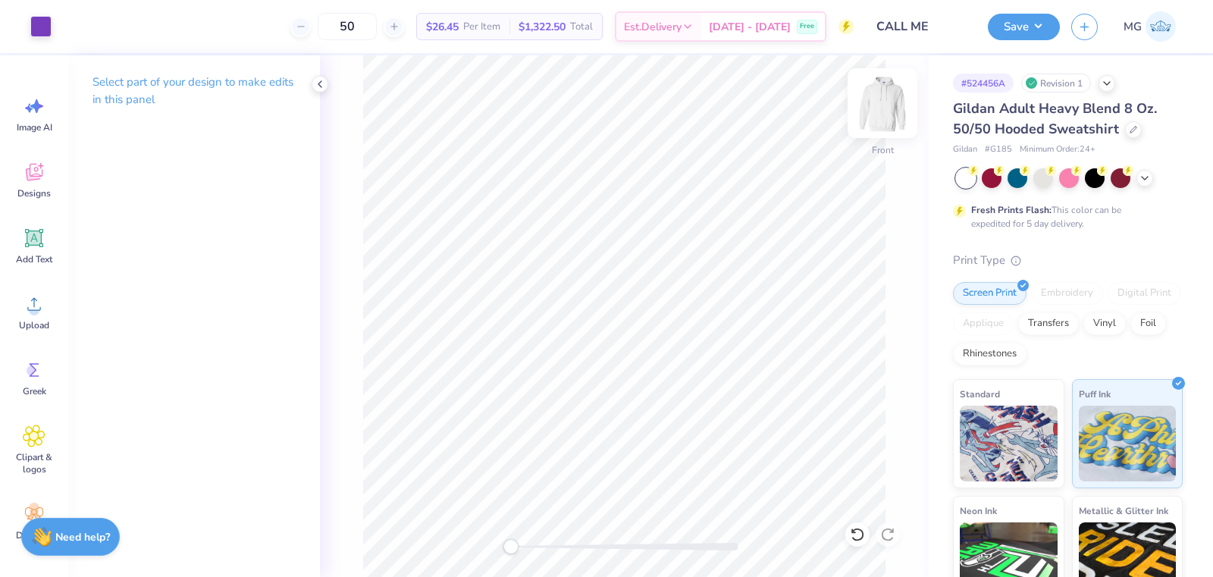
click at [886, 102] on img at bounding box center [882, 103] width 61 height 61
click at [33, 314] on circle at bounding box center [34, 310] width 11 height 11
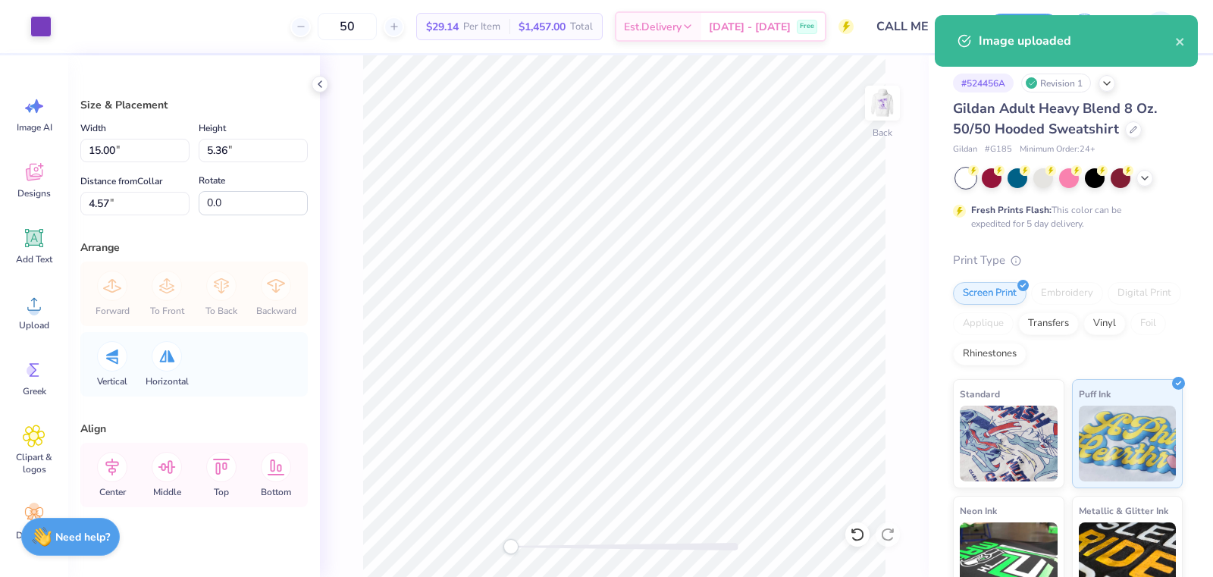
type input "5.05"
type input "1.81"
type input "8.13"
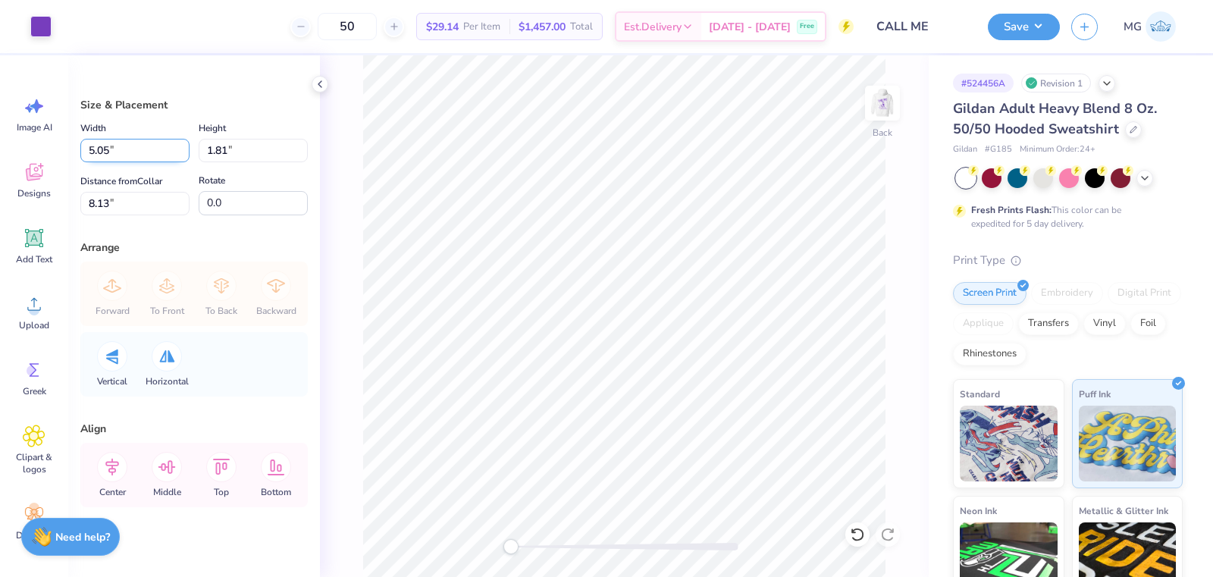
click at [109, 150] on input "5.05" at bounding box center [134, 150] width 109 height 23
type input "5"
type input "3.50"
click at [108, 153] on input "5.05" at bounding box center [134, 150] width 109 height 23
type input "5"
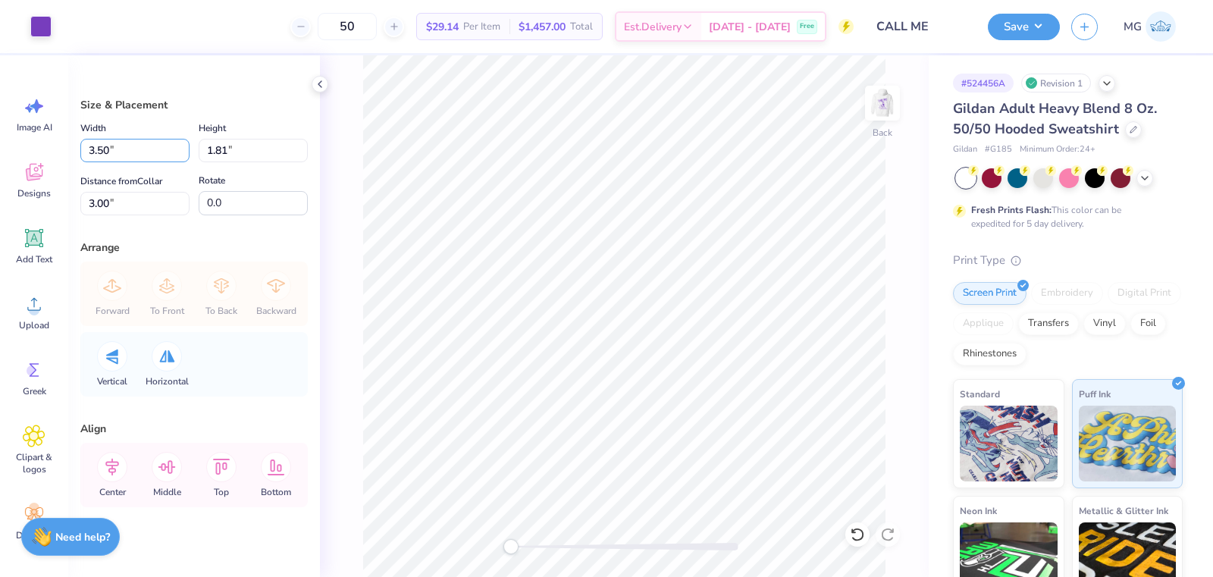
type input "3.50"
type input "1.25"
type input "3.28"
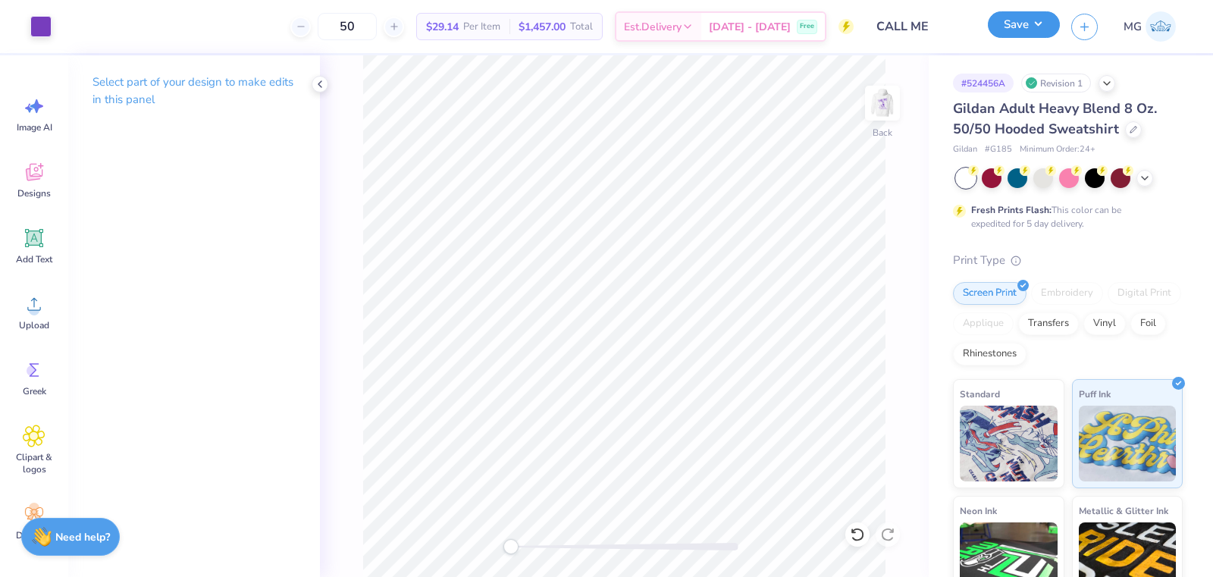
click at [1027, 25] on button "Save" at bounding box center [1024, 24] width 72 height 27
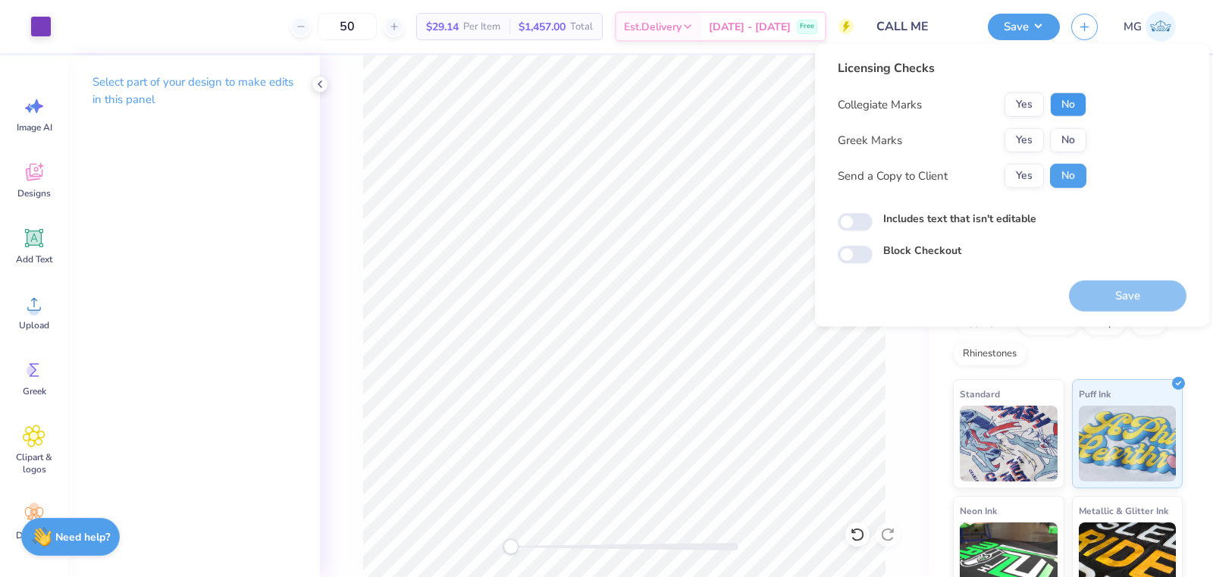
click at [1060, 105] on button "No" at bounding box center [1068, 104] width 36 height 24
click at [1035, 136] on button "Yes" at bounding box center [1023, 140] width 39 height 24
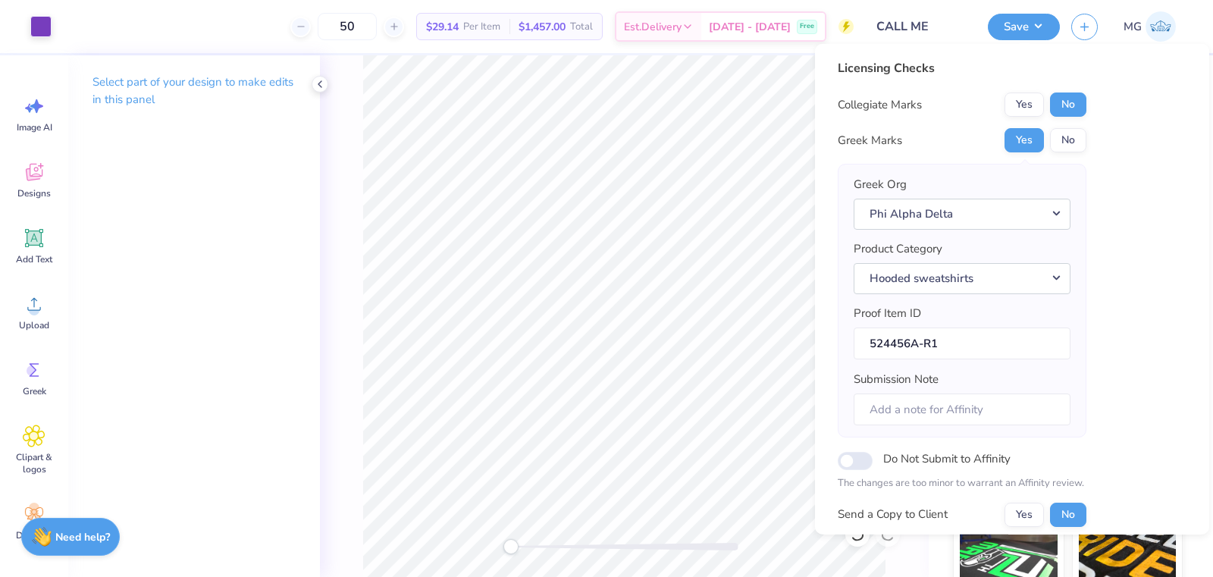
click at [1020, 497] on div "Collegiate Marks Yes No Greek Marks Yes No Greek Org Phi Alpha Delta Product Ca…" at bounding box center [961, 309] width 249 height 434
click at [1028, 510] on button "Yes" at bounding box center [1023, 514] width 39 height 24
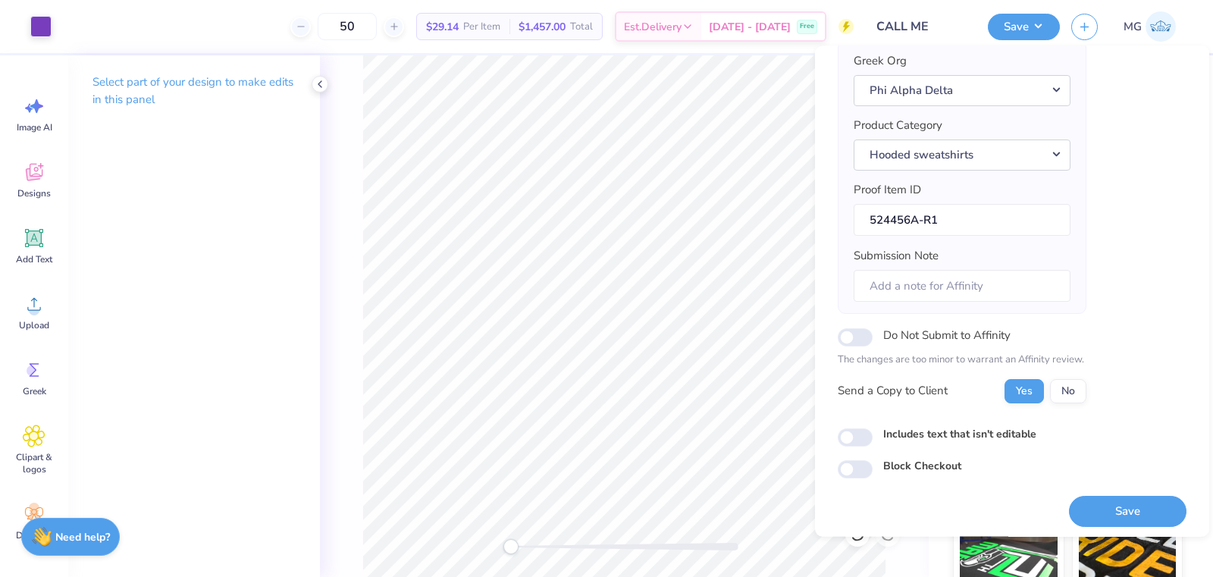
click at [877, 428] on div "Includes text that isn't editable" at bounding box center [1011, 433] width 349 height 17
click at [864, 434] on input "Includes text that isn't editable" at bounding box center [854, 436] width 35 height 18
checkbox input "true"
click at [1113, 504] on button "Save" at bounding box center [1127, 510] width 117 height 31
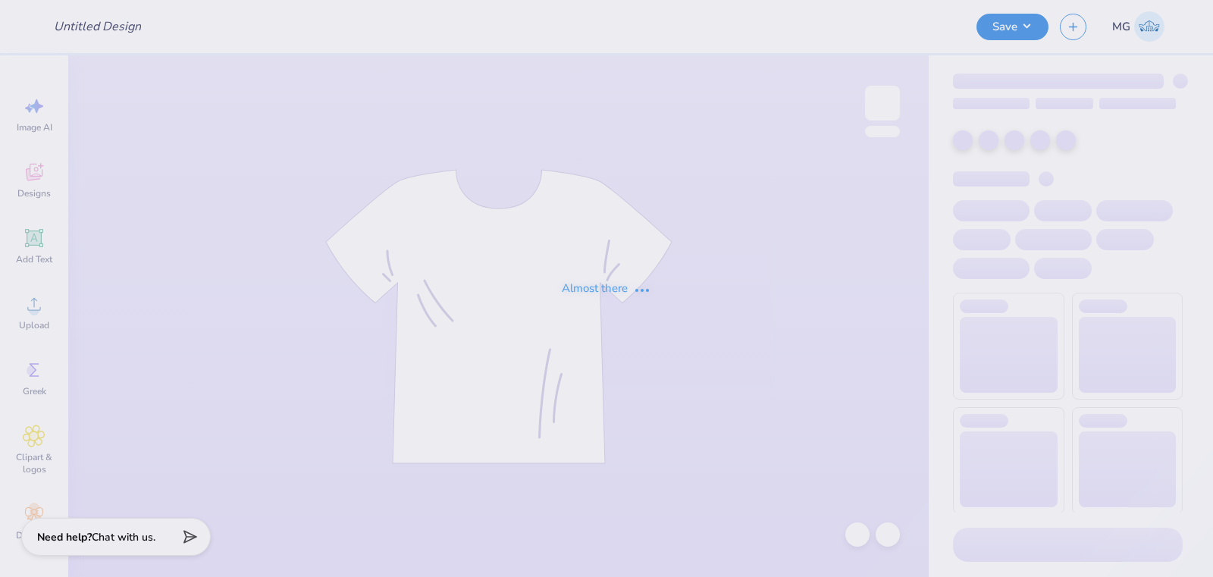
type input "Lecom"
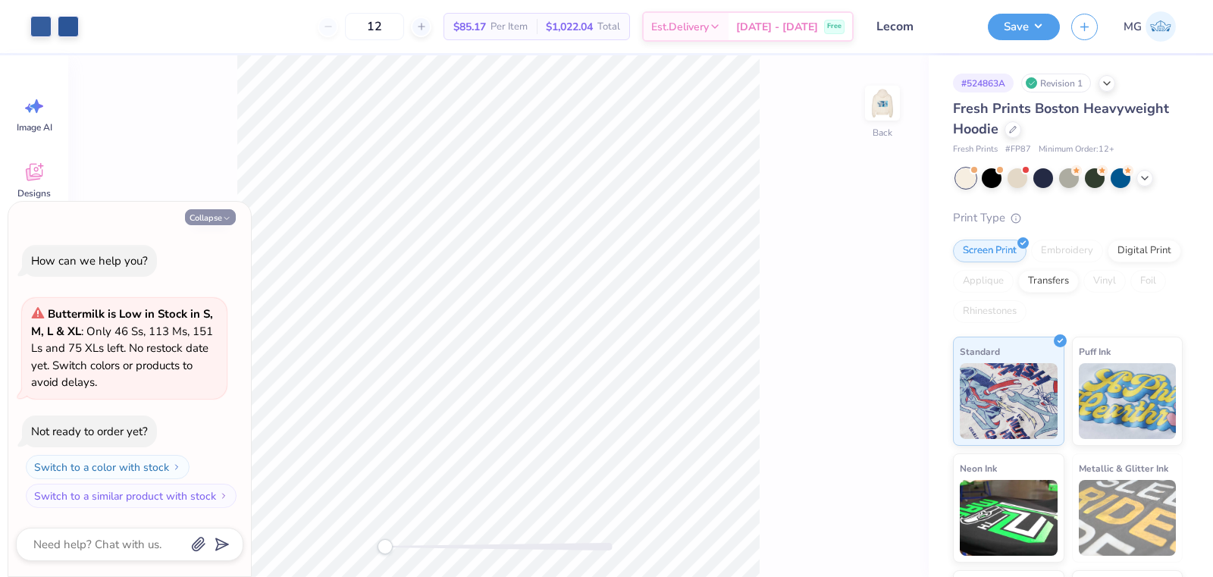
click at [229, 212] on button "Collapse" at bounding box center [210, 217] width 51 height 16
type textarea "x"
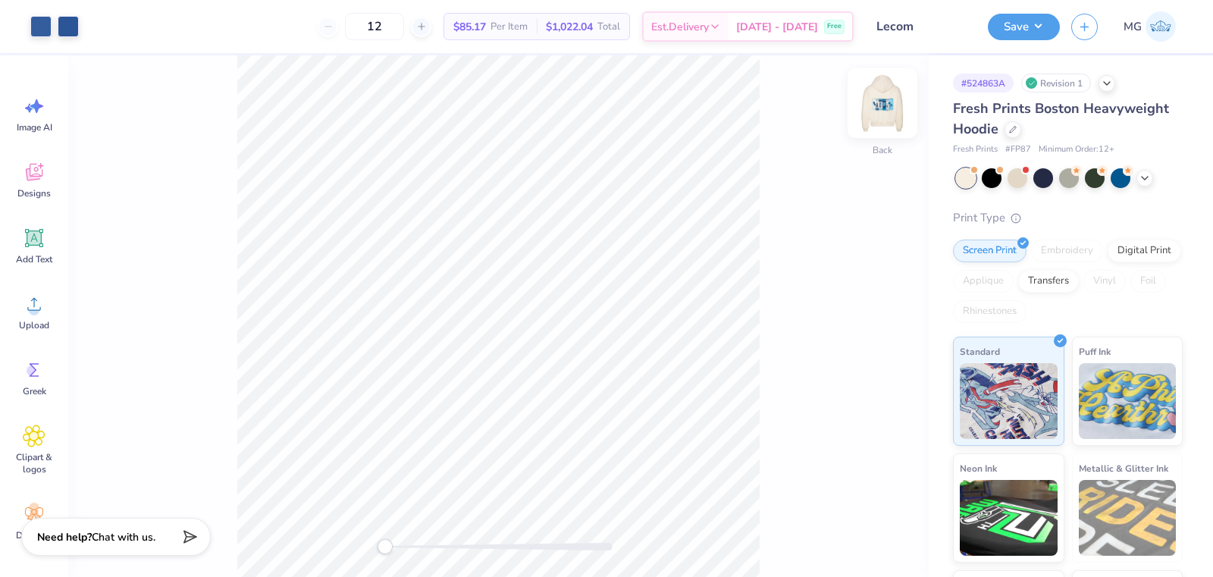
click at [880, 102] on img at bounding box center [882, 103] width 61 height 61
click at [799, 133] on div "Front" at bounding box center [498, 315] width 860 height 521
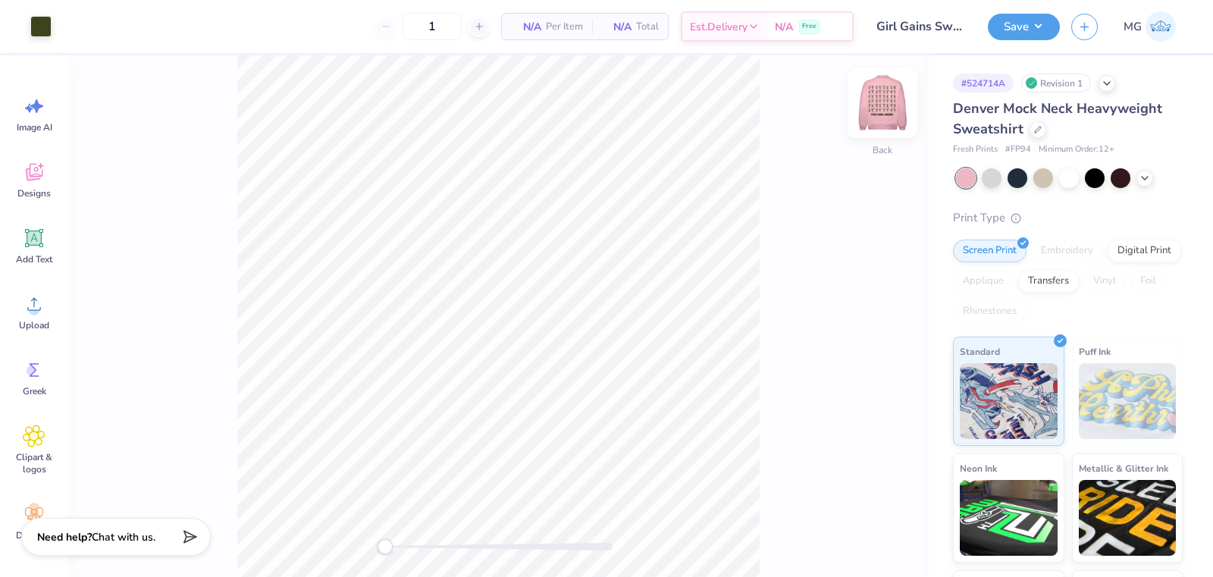
click at [881, 92] on img at bounding box center [882, 103] width 61 height 61
click at [890, 101] on img at bounding box center [882, 103] width 61 height 61
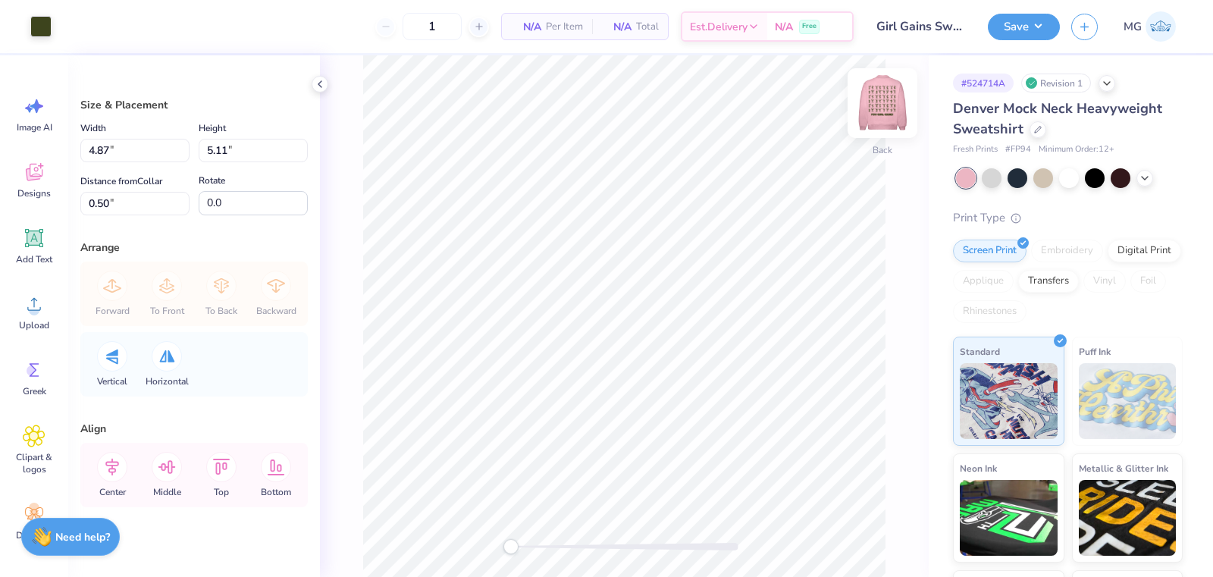
click at [891, 87] on img at bounding box center [882, 103] width 61 height 61
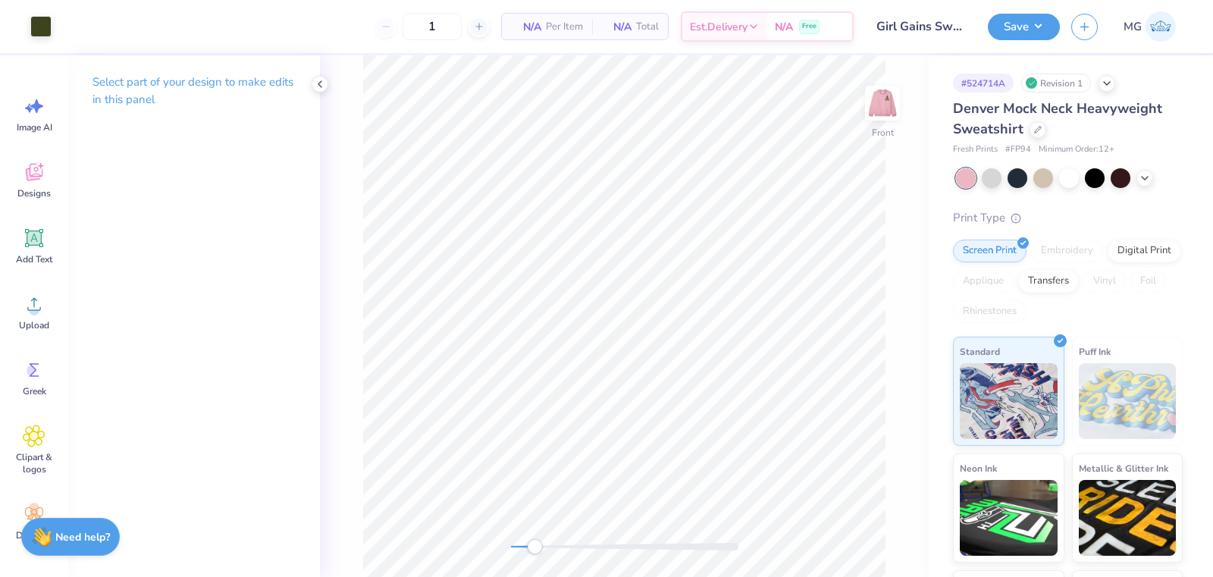
drag, startPoint x: 516, startPoint y: 543, endPoint x: 534, endPoint y: 545, distance: 18.3
click at [534, 545] on div "Accessibility label" at bounding box center [534, 546] width 15 height 15
click at [473, 540] on div "Front" at bounding box center [624, 315] width 609 height 521
click at [37, 298] on icon at bounding box center [34, 304] width 23 height 23
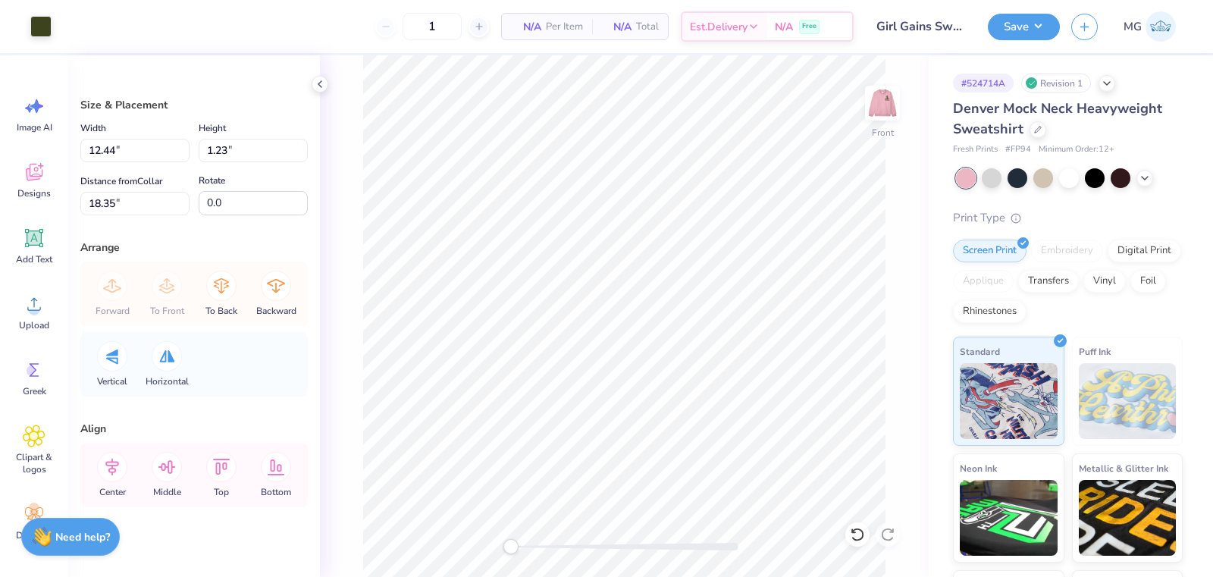
type input "12.44"
type input "1.23"
type input "18.35"
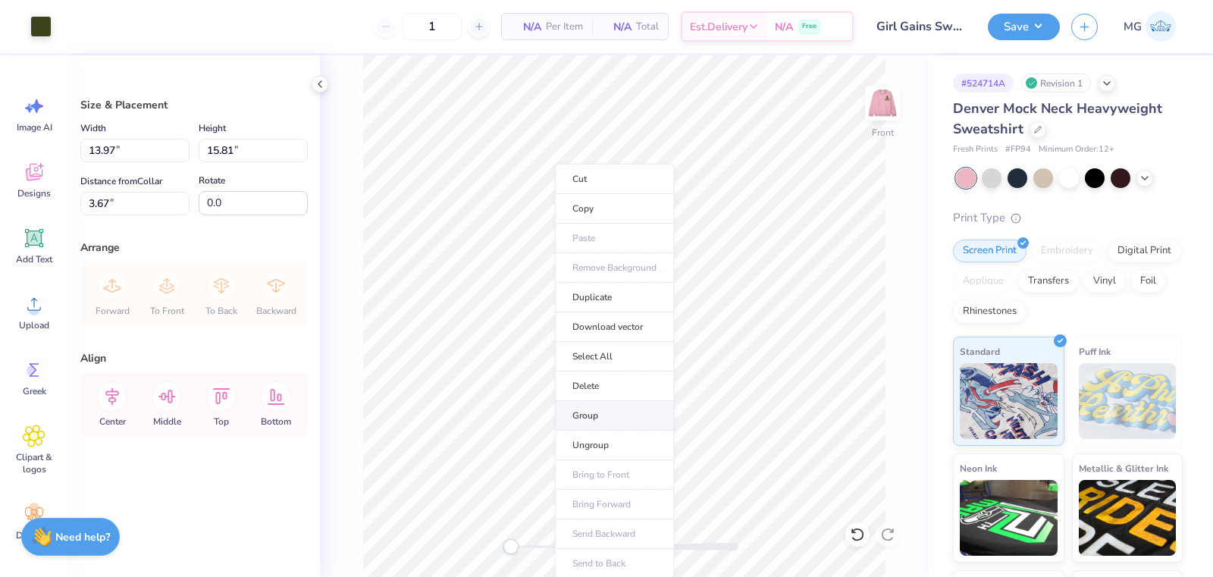
click at [609, 417] on li "Group" at bounding box center [614, 416] width 119 height 30
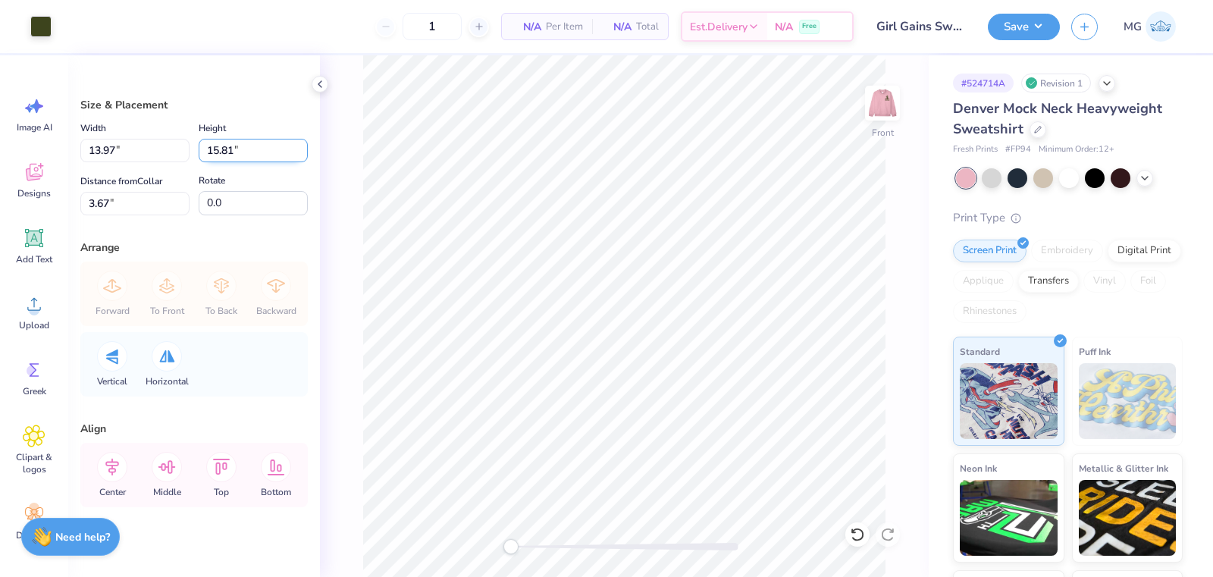
click at [227, 149] on input "15.81" at bounding box center [253, 150] width 109 height 23
type input "1"
type input "14"
type input "12.38"
type input "14.00"
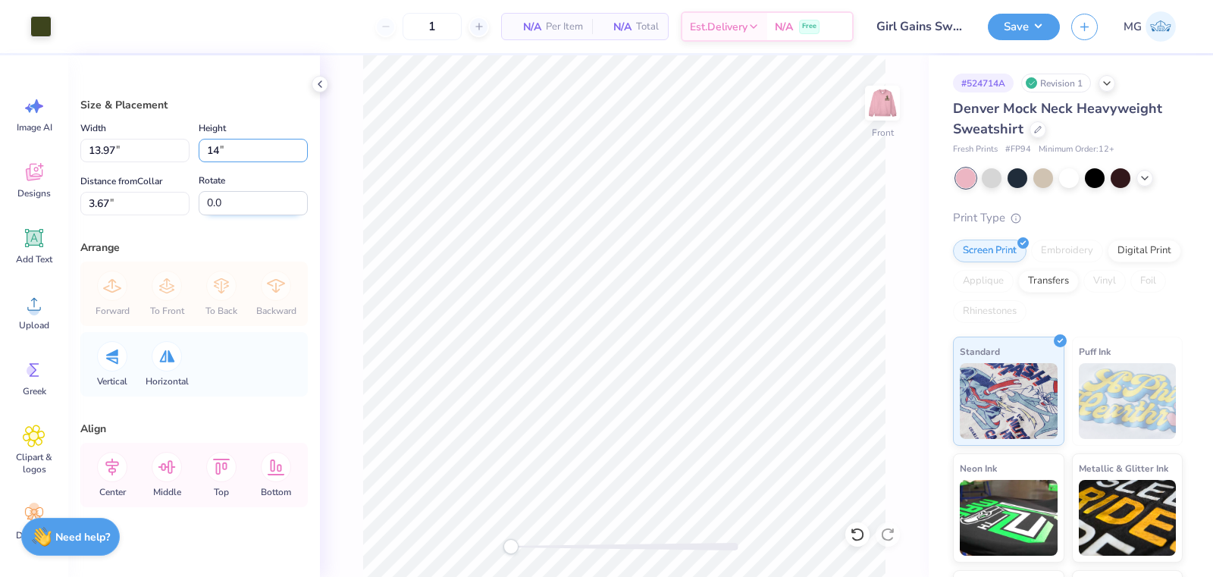
type input "4.58"
click at [121, 468] on icon at bounding box center [112, 467] width 30 height 30
click at [121, 467] on icon at bounding box center [112, 467] width 30 height 30
click at [109, 196] on input "4.58" at bounding box center [134, 203] width 109 height 23
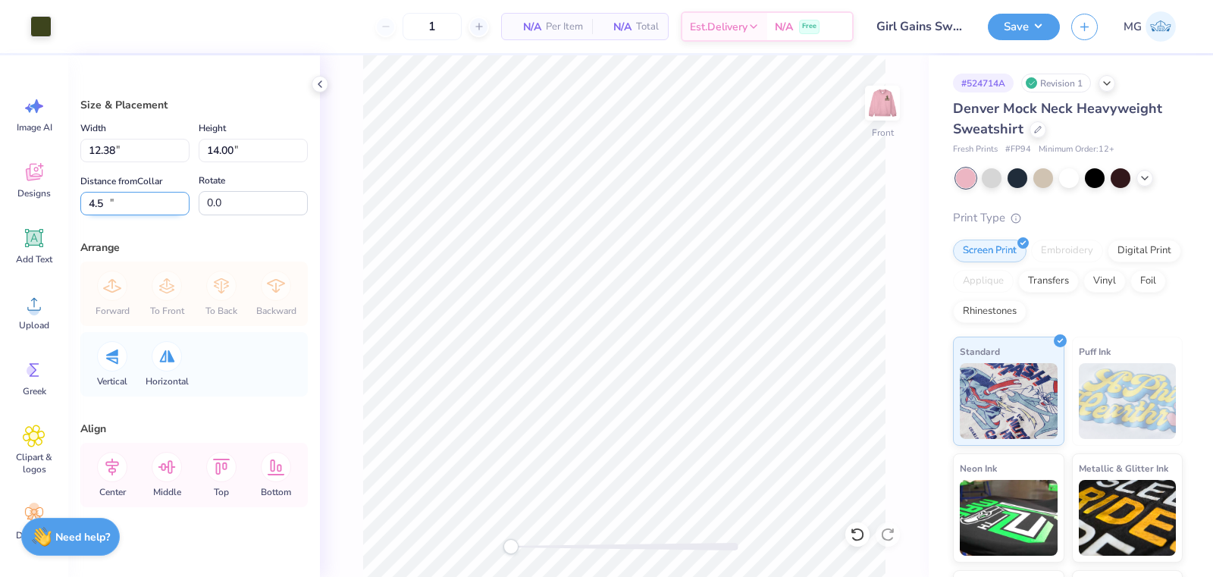
type input "4"
type input "3.00"
click at [876, 100] on img at bounding box center [882, 103] width 61 height 61
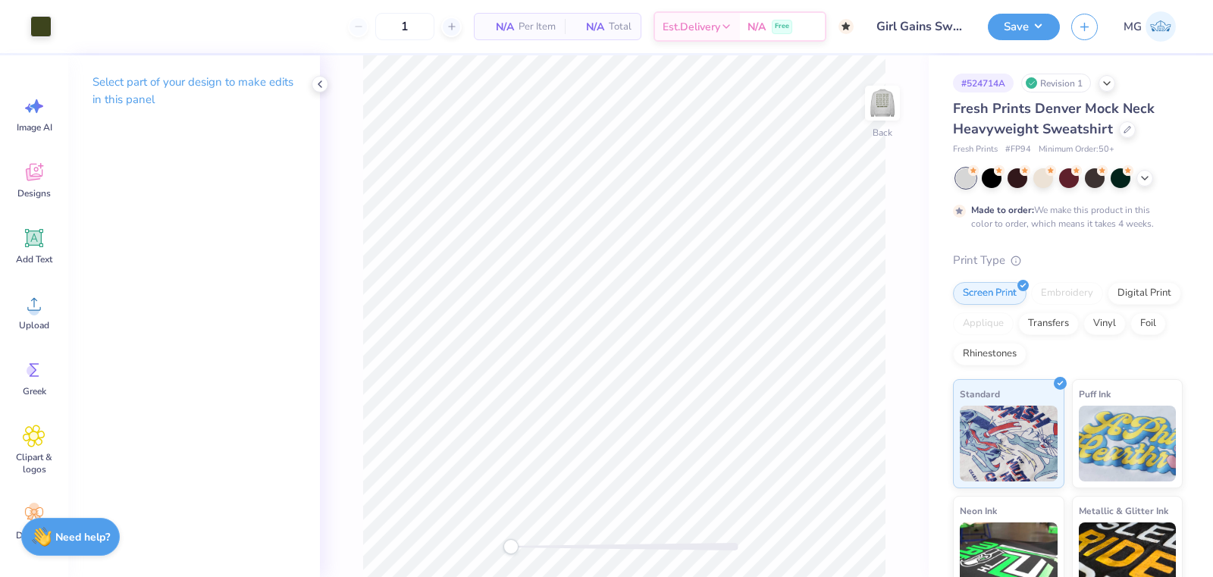
type input "50"
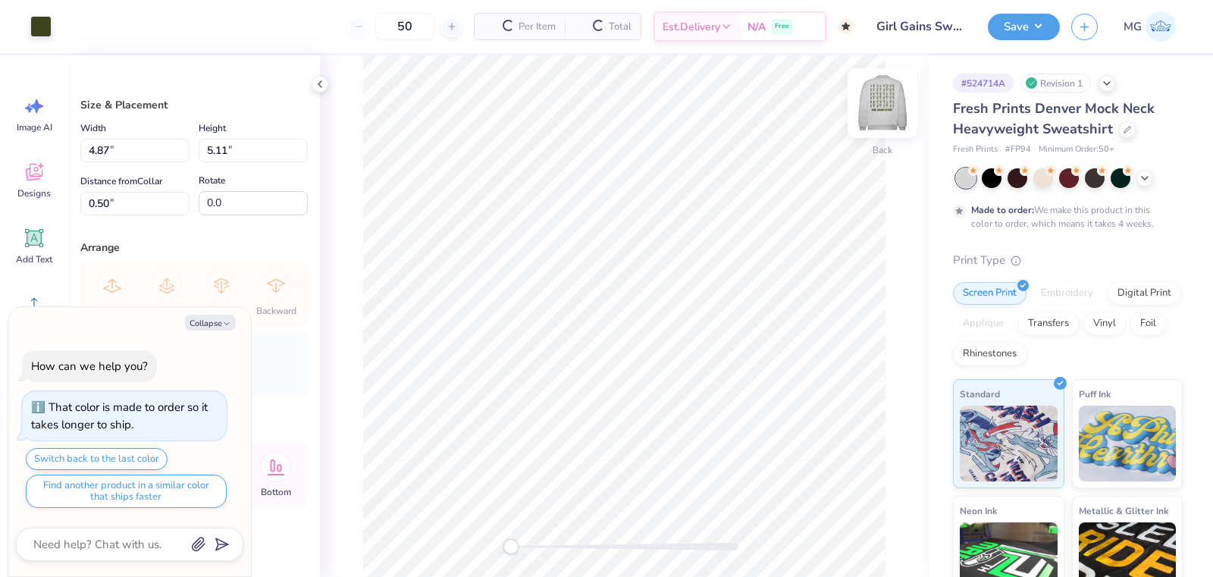
click at [881, 103] on img at bounding box center [882, 103] width 61 height 61
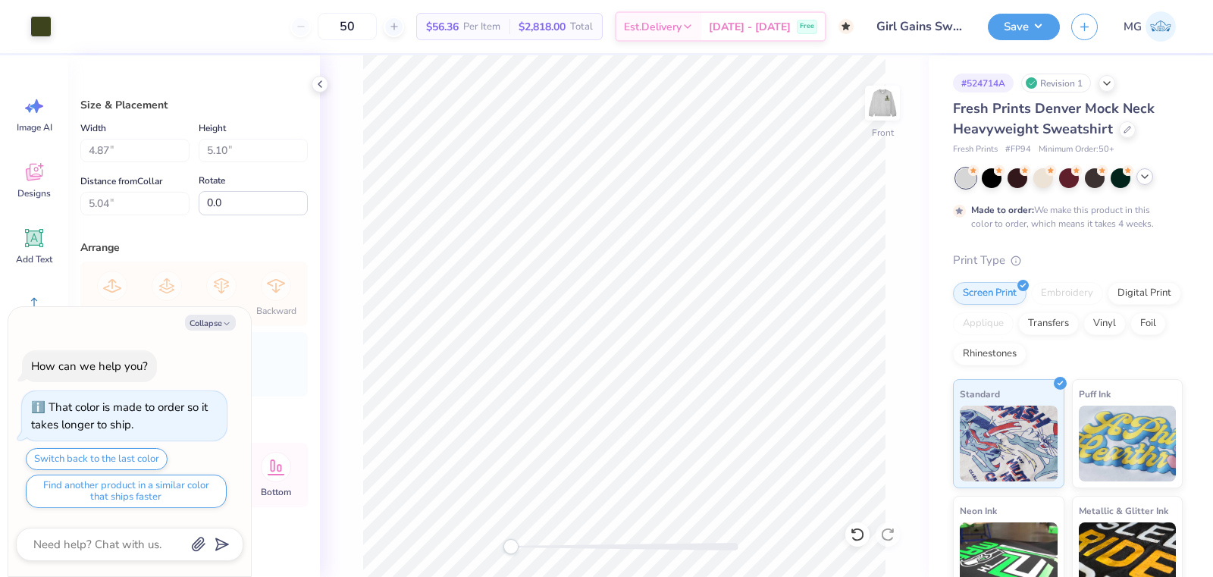
click at [1146, 184] on div at bounding box center [1144, 176] width 17 height 17
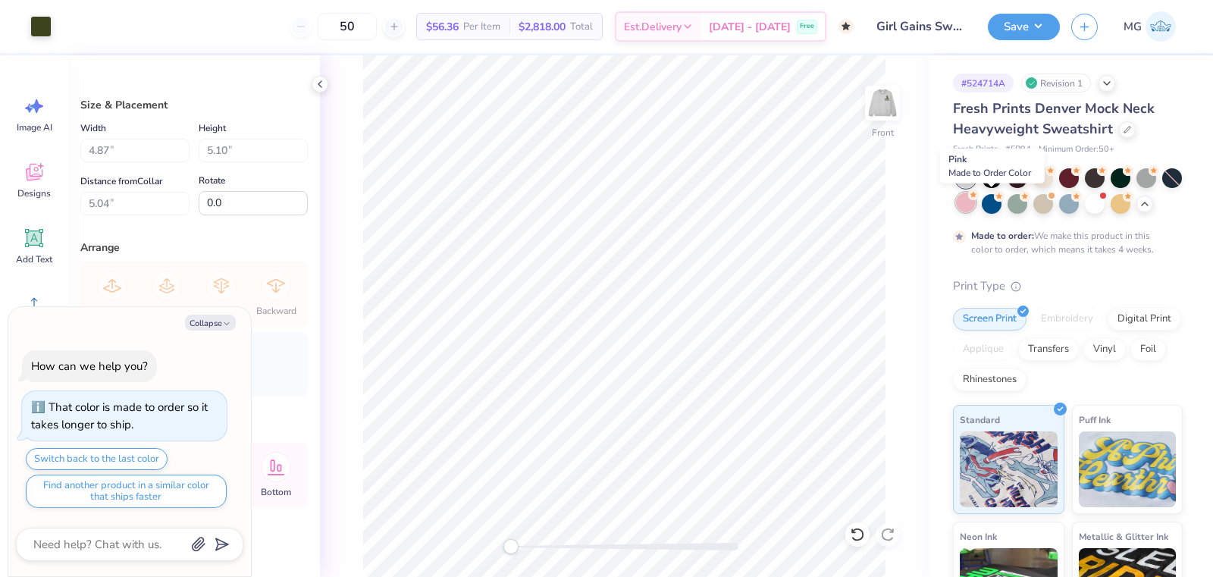
click at [975, 203] on div at bounding box center [966, 203] width 20 height 20
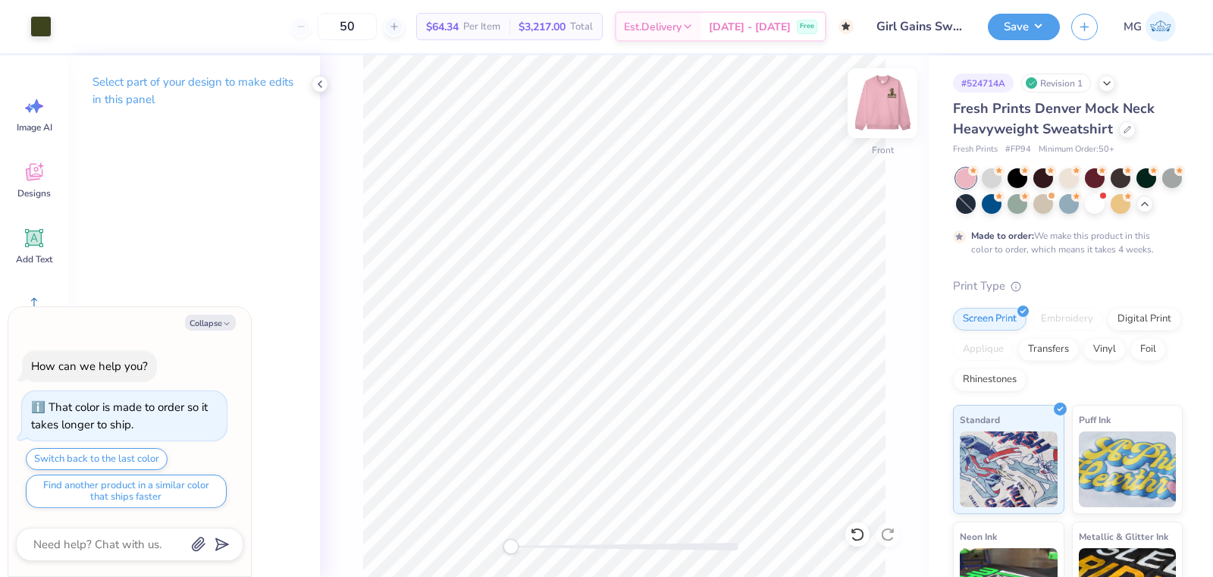
click at [876, 111] on img at bounding box center [882, 103] width 61 height 61
click at [216, 321] on button "Collapse" at bounding box center [210, 323] width 51 height 16
type textarea "x"
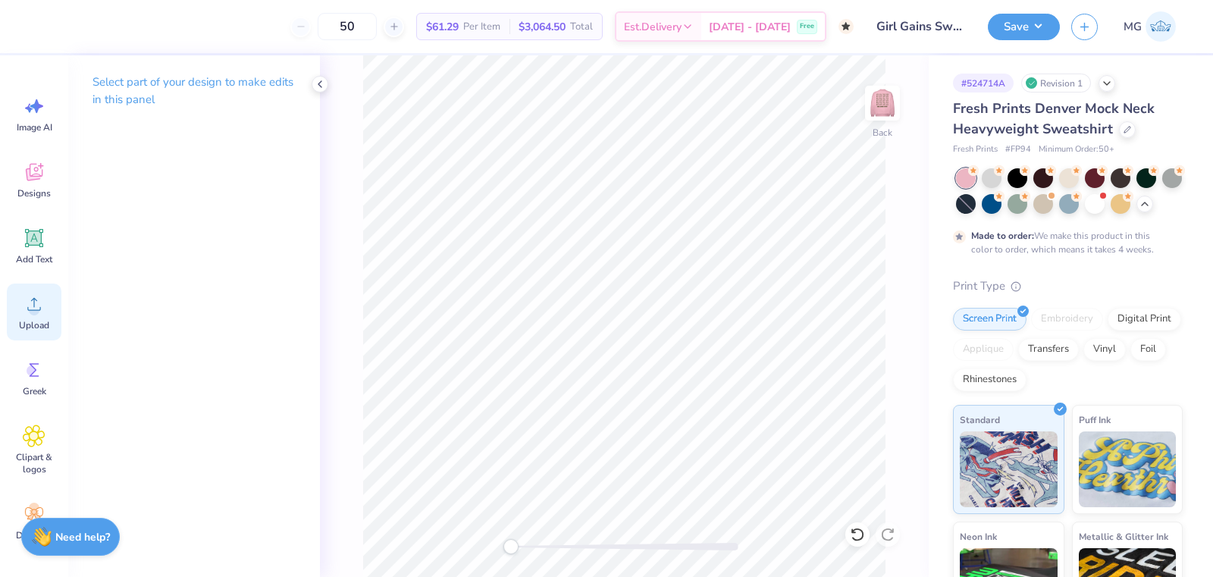
click at [39, 317] on div "Upload" at bounding box center [34, 311] width 55 height 57
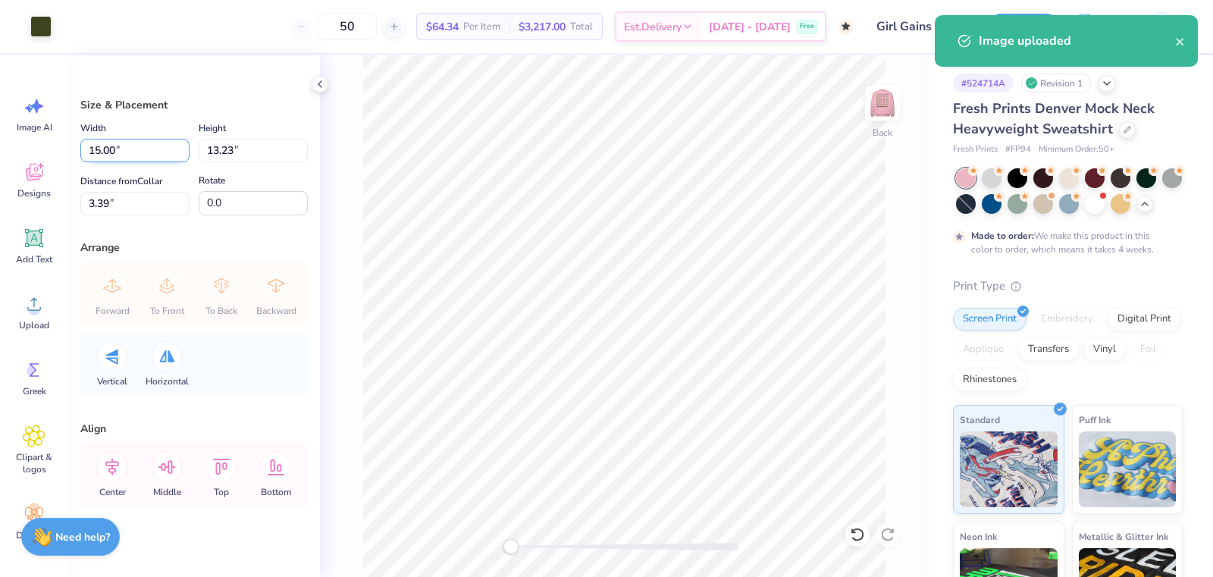
click at [116, 147] on input "15.00" at bounding box center [134, 150] width 109 height 23
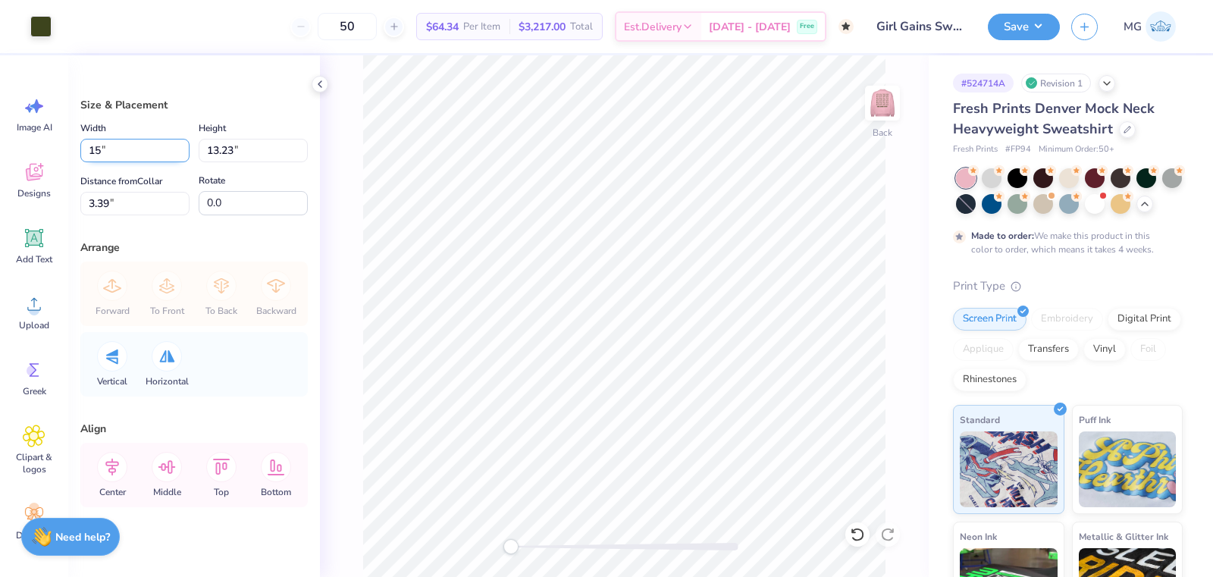
type input "1"
type input "3.50"
type input "3.09"
type input "8.46"
click at [110, 201] on input "0.50" at bounding box center [134, 203] width 109 height 23
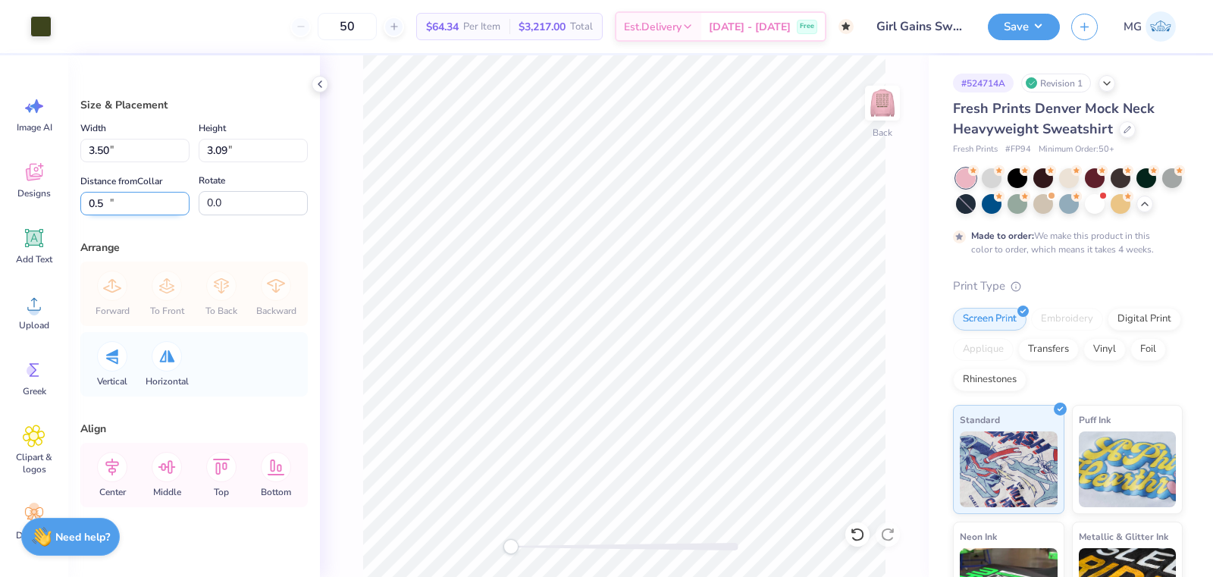
type input "0"
type input "3.00"
click at [900, 187] on div "Back" at bounding box center [624, 315] width 609 height 521
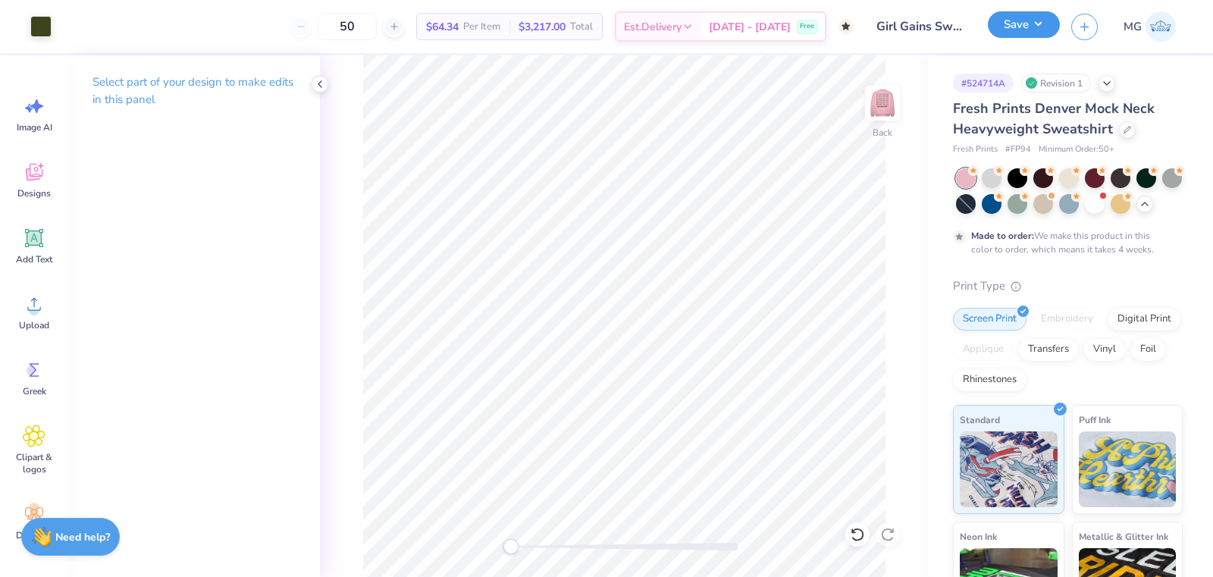
click at [1037, 26] on button "Save" at bounding box center [1024, 24] width 72 height 27
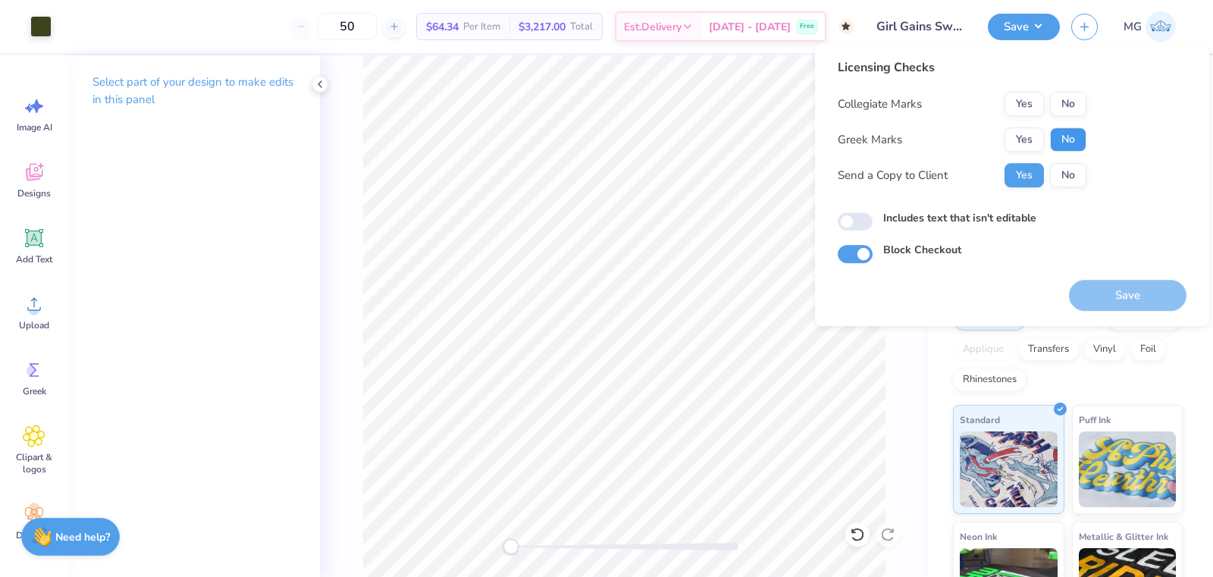
click at [1065, 133] on button "No" at bounding box center [1068, 139] width 36 height 24
click at [1033, 108] on button "Yes" at bounding box center [1023, 104] width 39 height 24
click at [956, 222] on label "Includes text that isn't editable" at bounding box center [959, 218] width 153 height 16
click at [872, 222] on input "Includes text that isn't editable" at bounding box center [854, 222] width 35 height 18
checkbox input "true"
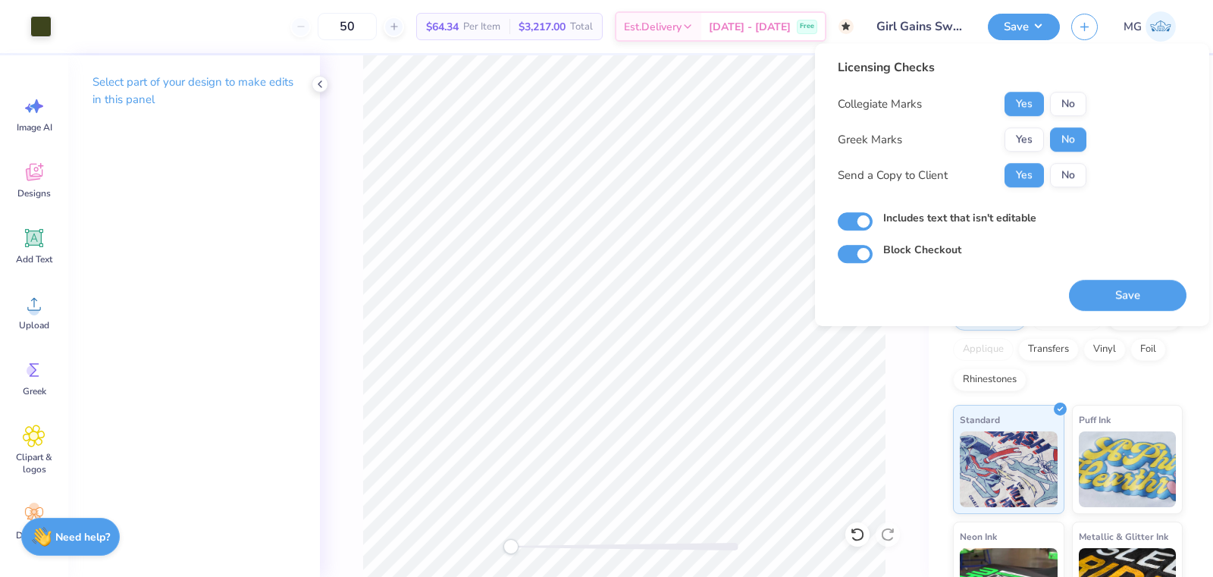
click at [1120, 185] on div "Licensing Checks Collegiate Marks Yes No Greek Marks Yes No Send a Copy to Clie…" at bounding box center [1011, 160] width 349 height 205
click at [1126, 285] on button "Save" at bounding box center [1127, 295] width 117 height 31
